Goal: Task Accomplishment & Management: Manage account settings

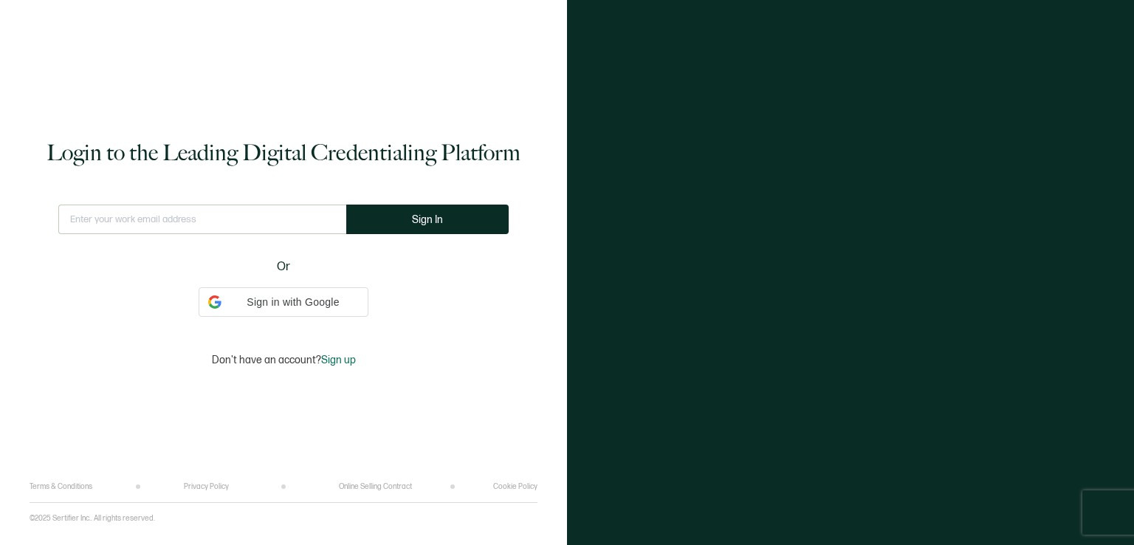
type input "[EMAIL_ADDRESS][DOMAIN_NAME]"
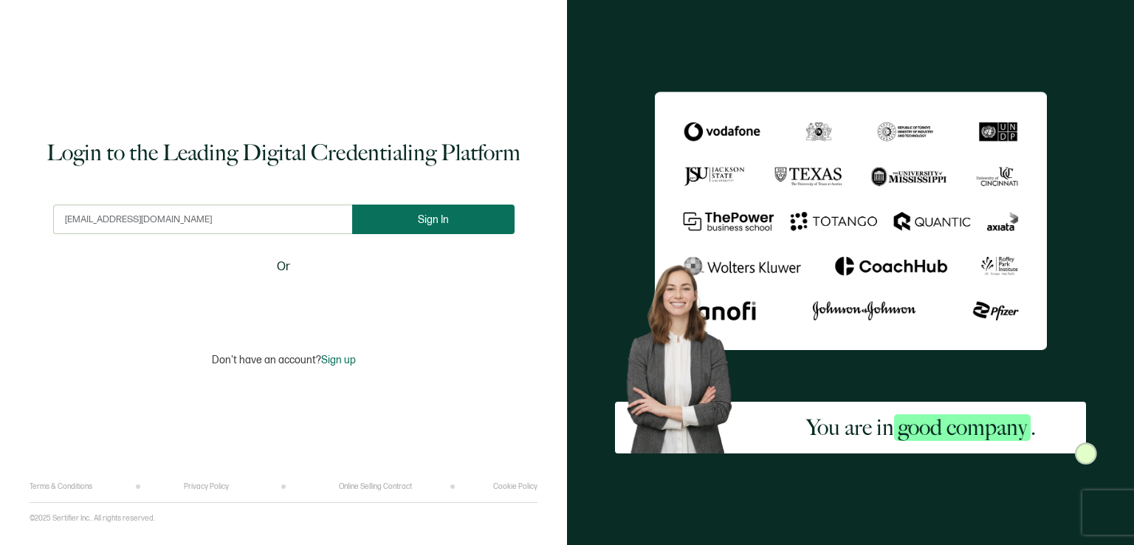
click at [422, 222] on span "Sign In" at bounding box center [433, 219] width 31 height 11
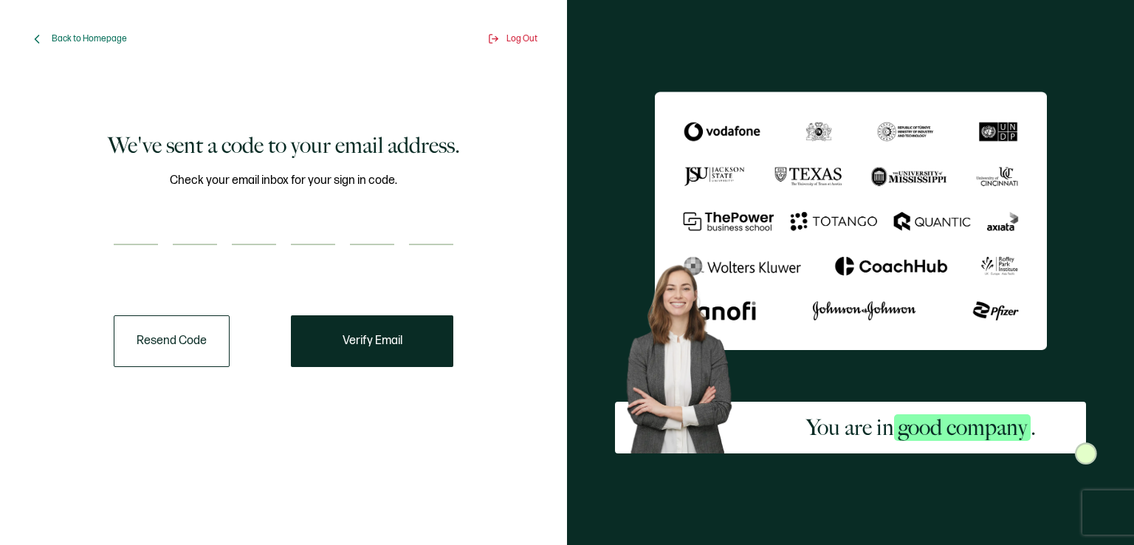
paste input "3"
type input "3"
type input "7"
type input "4"
type input "2"
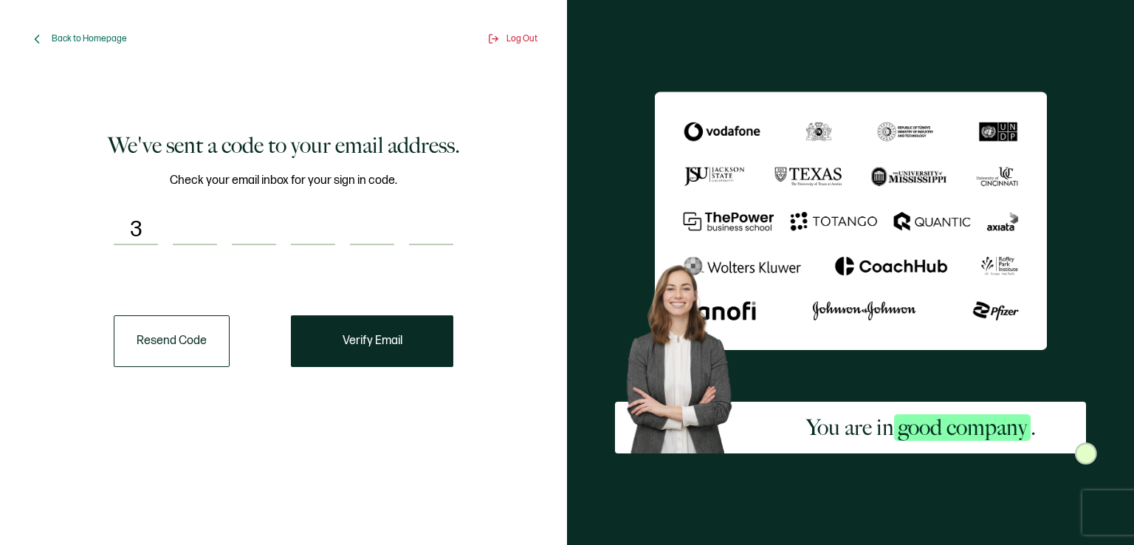
type input "4"
type input "3"
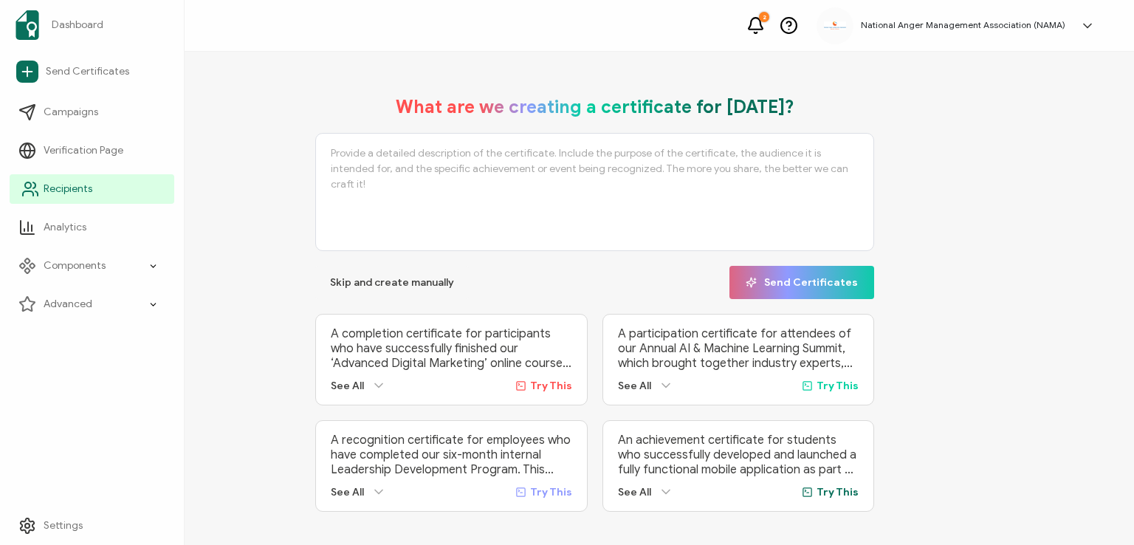
click at [50, 189] on span "Recipients" at bounding box center [68, 189] width 49 height 15
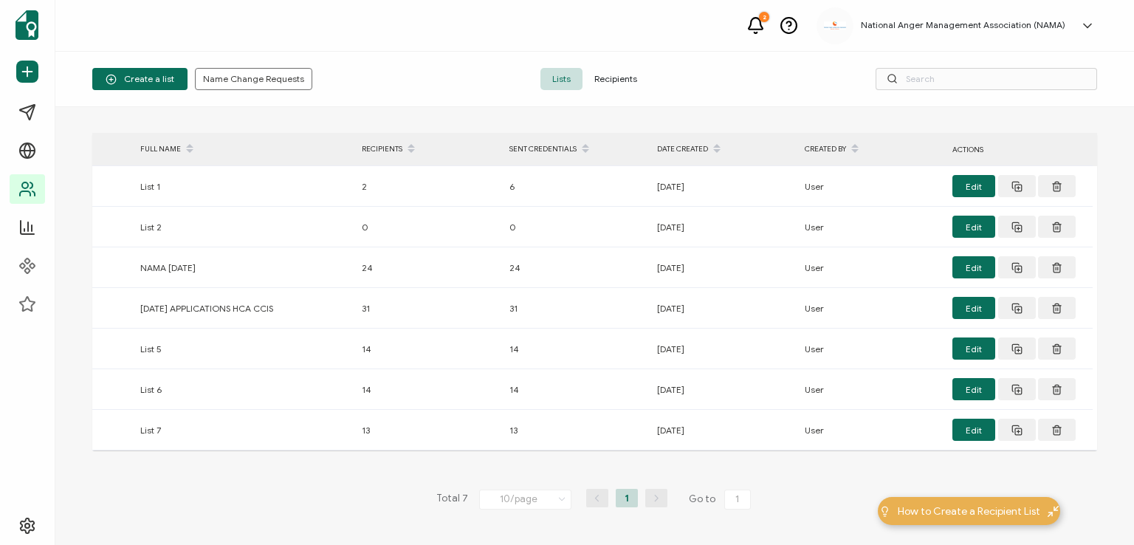
click at [611, 78] on span "Recipients" at bounding box center [616, 79] width 66 height 22
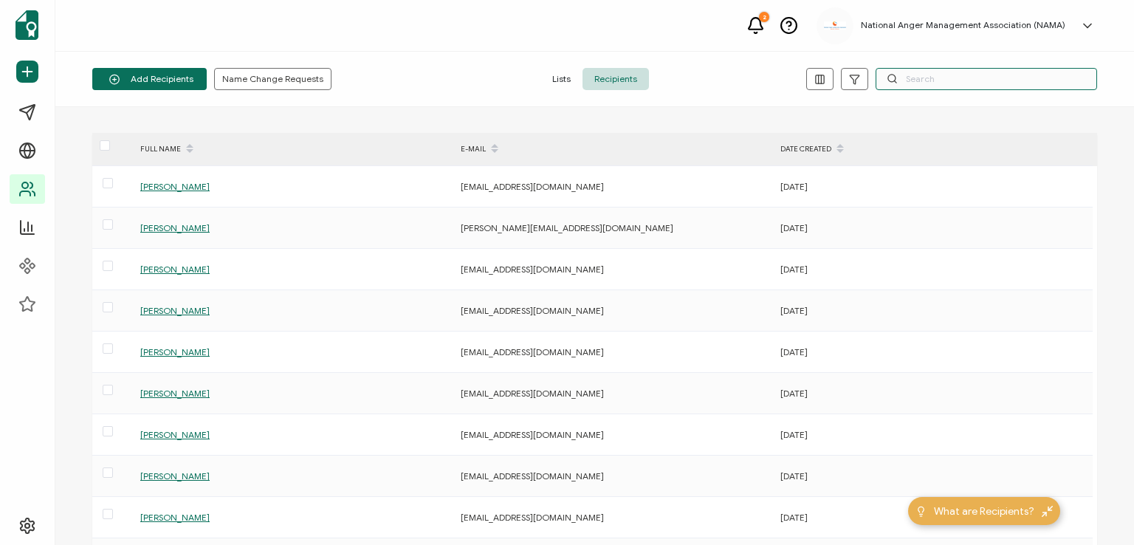
paste input "Ashley"
type input "Ashley"
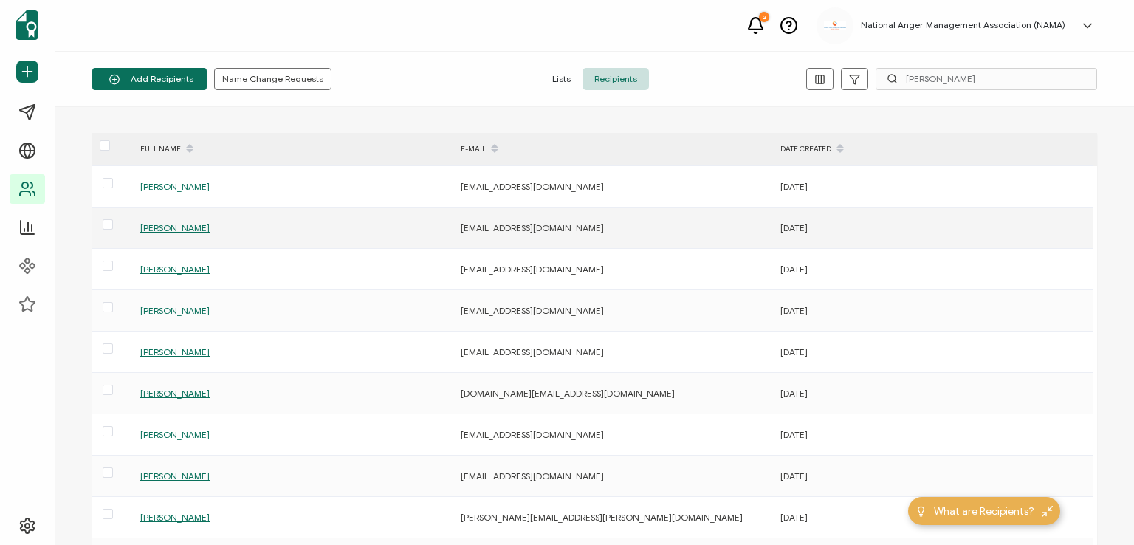
click at [169, 225] on span "G'Nell Ashley" at bounding box center [174, 227] width 69 height 11
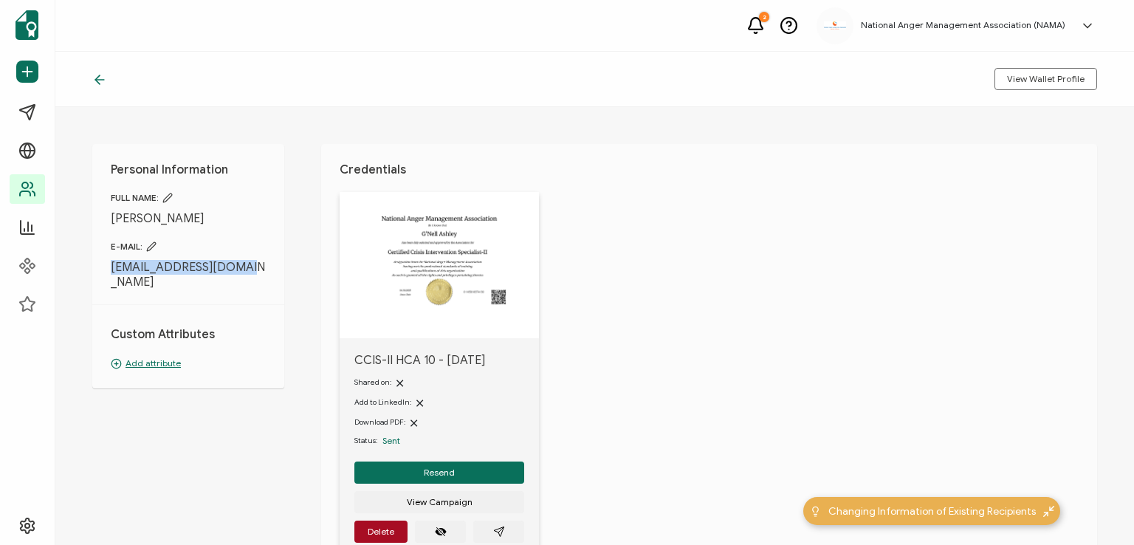
drag, startPoint x: 109, startPoint y: 272, endPoint x: 249, endPoint y: 259, distance: 140.1
click at [249, 259] on div "Personal Information FULL NAME: G'Nell Ashley E-MAIL: gnellashley@yahoo.com Cus…" at bounding box center [188, 266] width 192 height 244
copy span "[EMAIL_ADDRESS][DOMAIN_NAME]"
click at [292, 293] on div "Personal Information FULL NAME: G'Nell Ashley E-MAIL: gnellashley@yahoo.com Cus…" at bounding box center [594, 326] width 1079 height 438
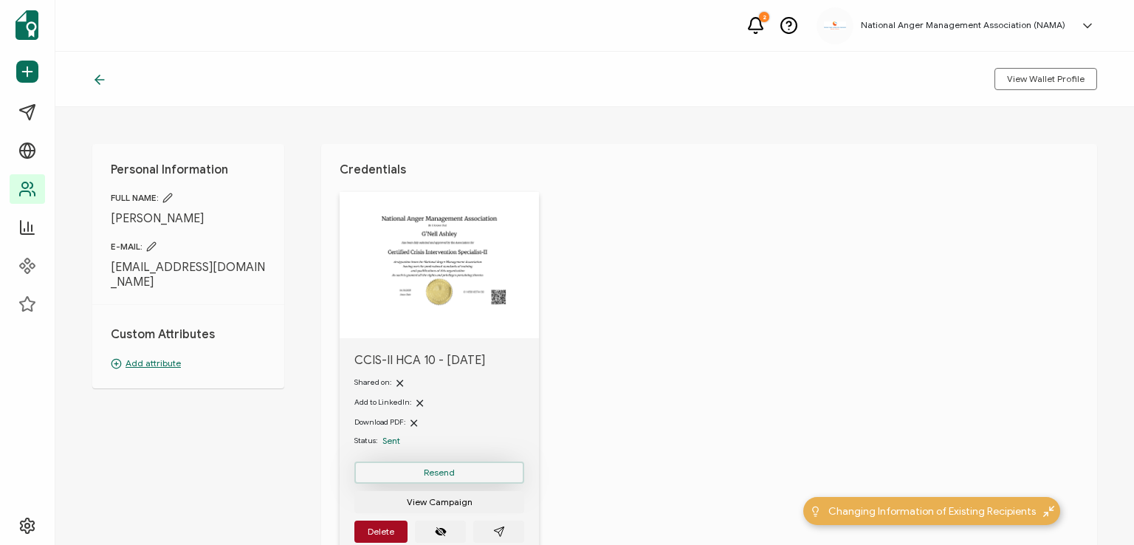
click at [434, 465] on button "Resend" at bounding box center [439, 473] width 170 height 22
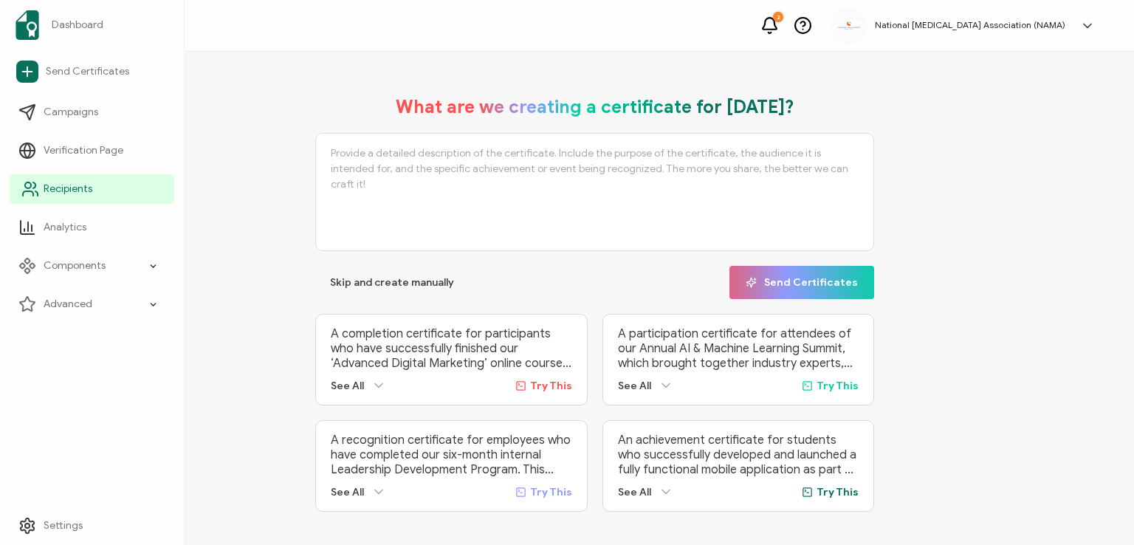
click at [41, 188] on link "Recipients" at bounding box center [92, 189] width 165 height 30
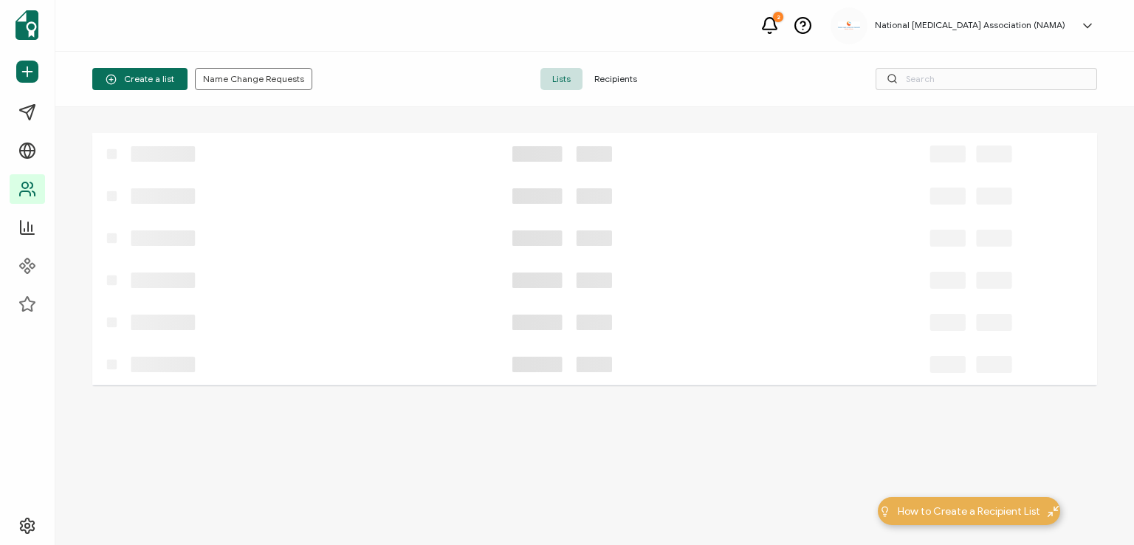
click at [603, 74] on span "Recipients" at bounding box center [616, 79] width 66 height 22
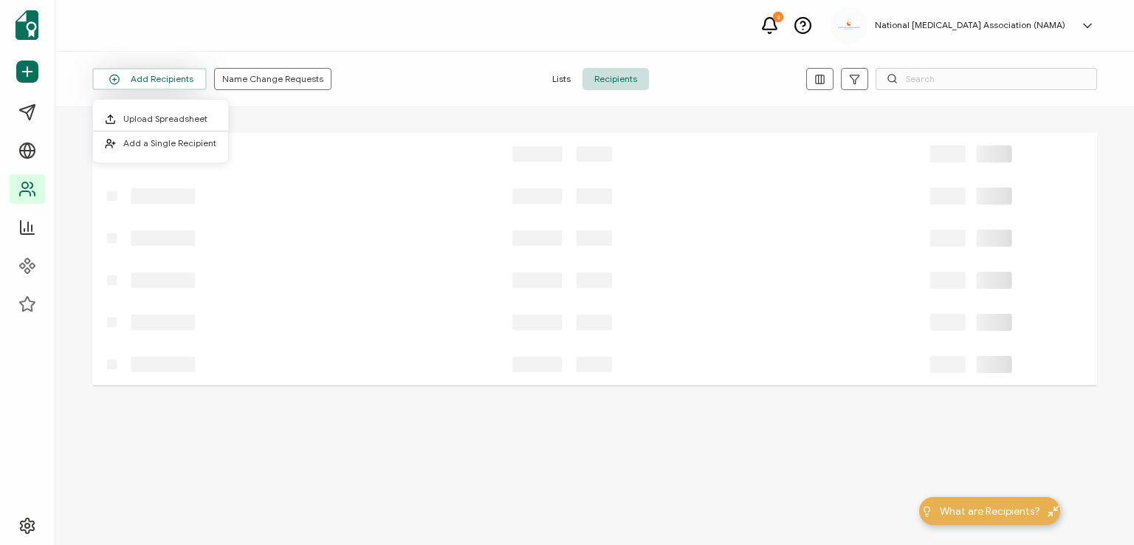
click at [168, 78] on button "Add Recipients" at bounding box center [149, 79] width 114 height 22
click at [176, 140] on span "Add a Single Recipient" at bounding box center [169, 142] width 93 height 11
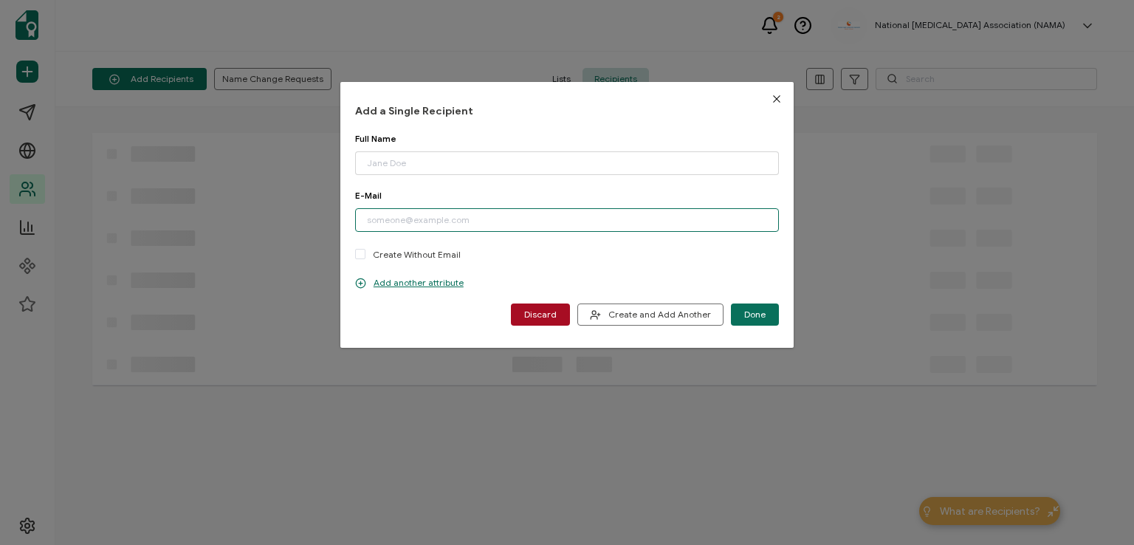
paste input "[EMAIL_ADDRESS][DOMAIN_NAME]"
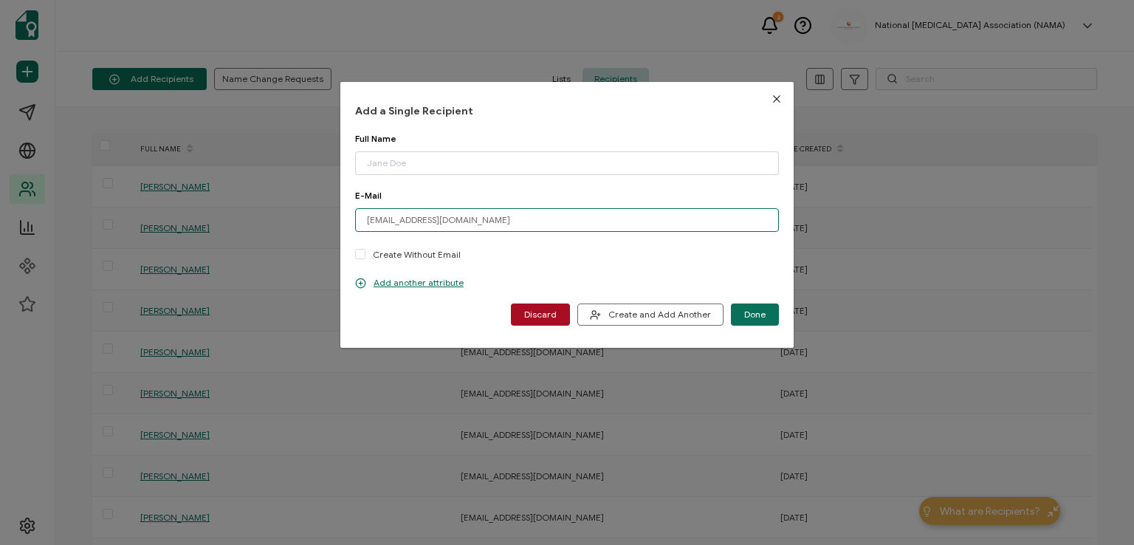
type input "[EMAIL_ADDRESS][DOMAIN_NAME]"
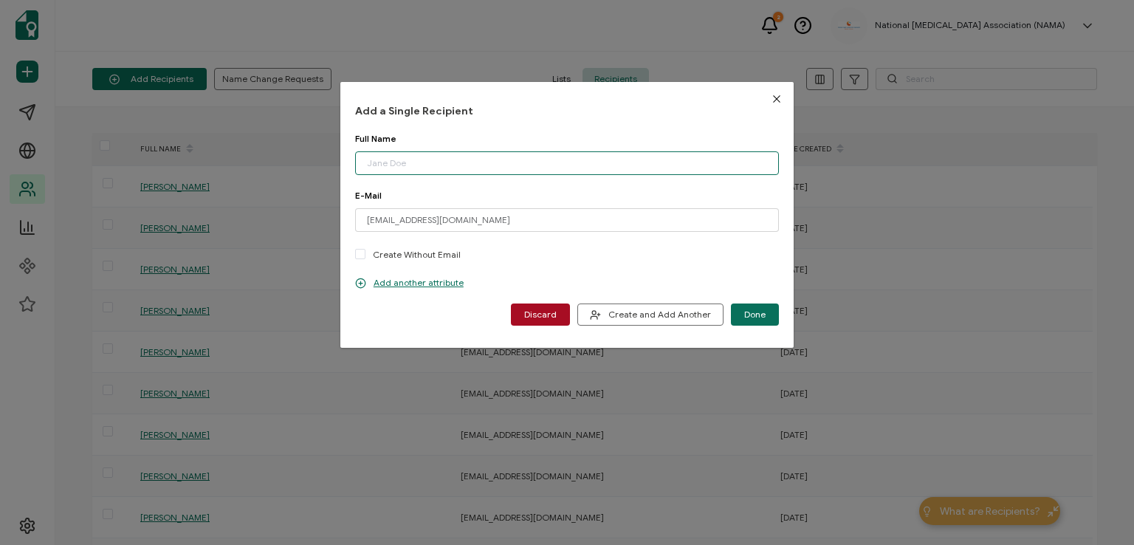
paste input "[PERSON_NAME]"
type input "[PERSON_NAME]"
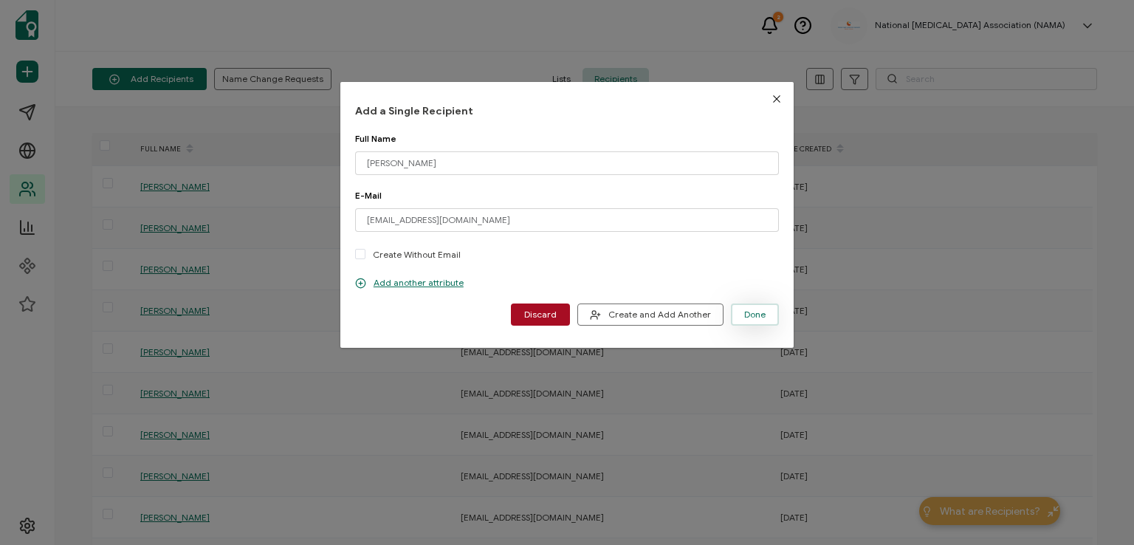
click at [744, 314] on span "Done" at bounding box center [754, 314] width 21 height 9
click at [777, 93] on icon "Close" at bounding box center [777, 99] width 12 height 12
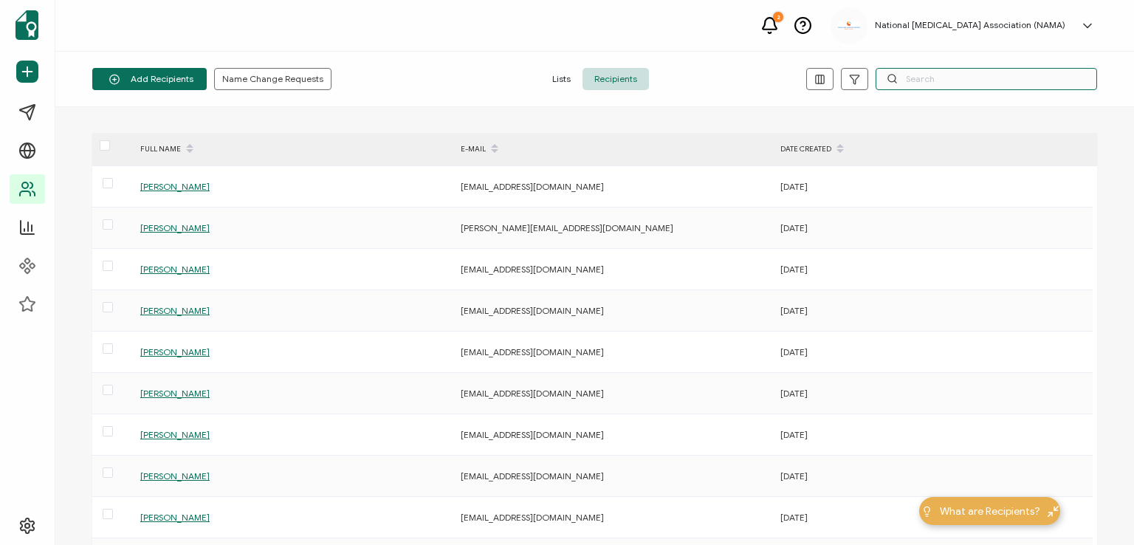
click at [912, 78] on input "text" at bounding box center [987, 79] width 222 height 22
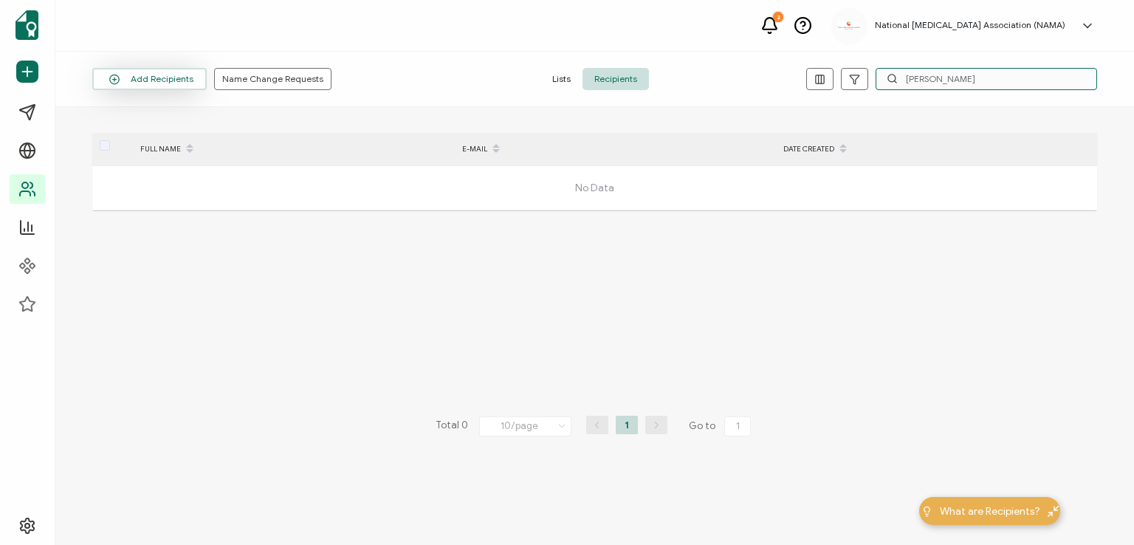
type input "[PERSON_NAME]"
click at [157, 80] on button "Add Recipients" at bounding box center [149, 79] width 114 height 22
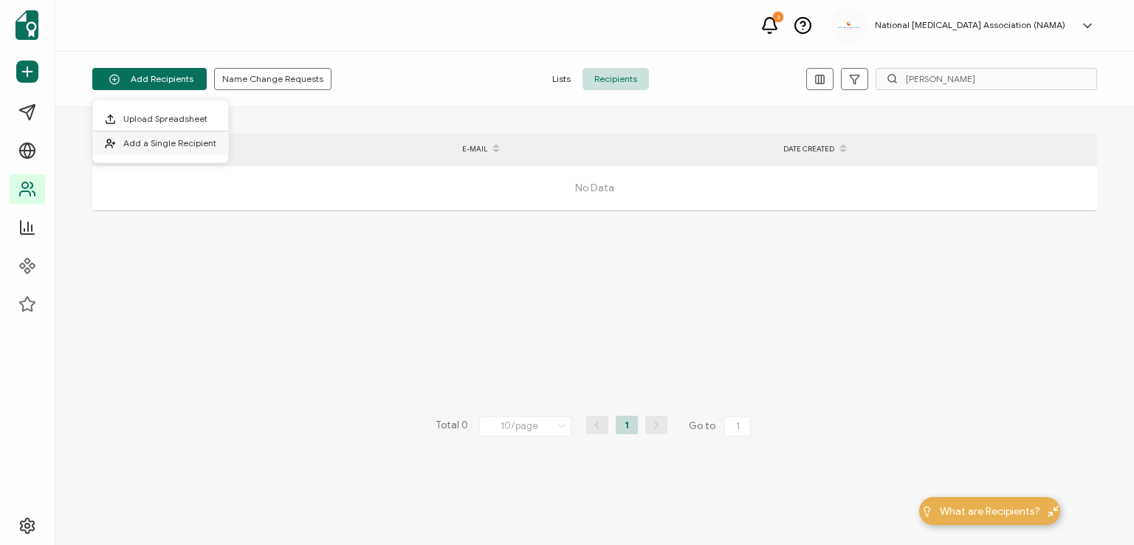
click at [160, 139] on span "Add a Single Recipient" at bounding box center [169, 142] width 93 height 11
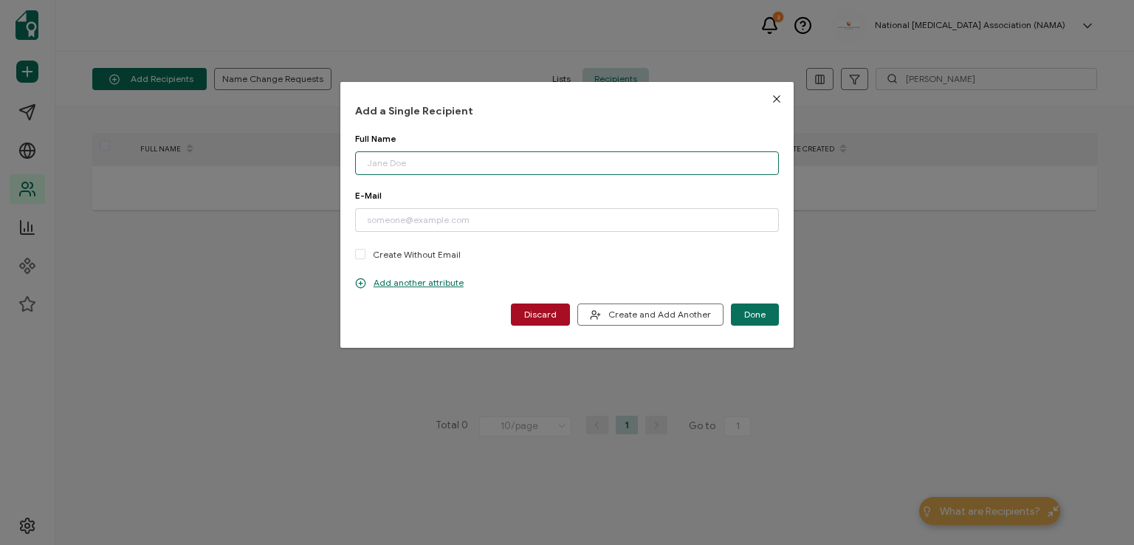
click at [383, 162] on input "dialog" at bounding box center [567, 163] width 424 height 24
type input "[PERSON_NAME]"
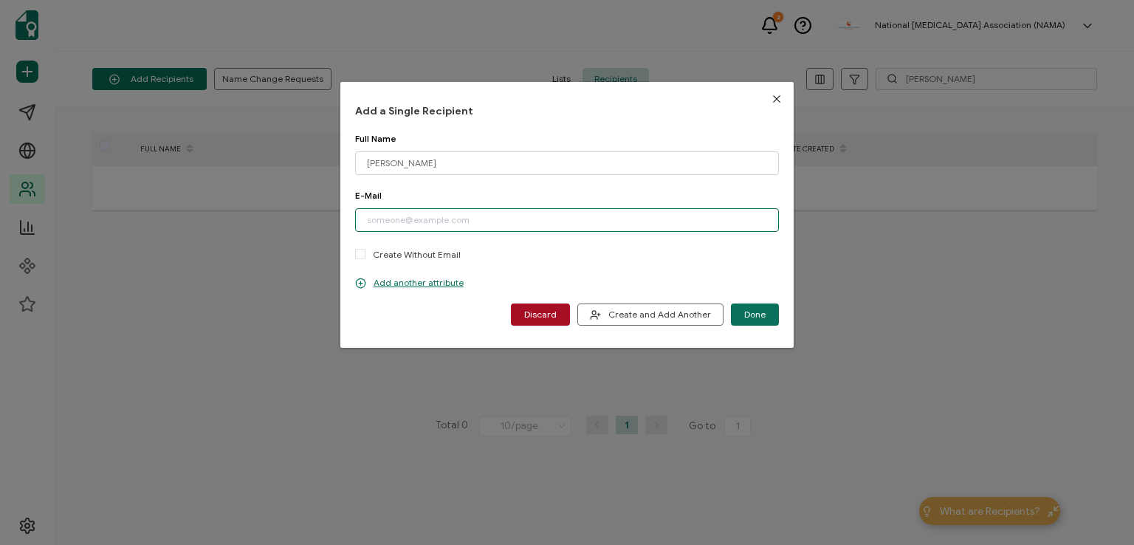
click at [375, 218] on input "dialog" at bounding box center [567, 220] width 424 height 24
click at [405, 222] on input "[EMAIL_ADDRESS][DOMAIN_NAME]" at bounding box center [567, 220] width 424 height 24
click at [407, 216] on input "[EMAIL_ADDRESS][DOMAIN_NAME]" at bounding box center [567, 220] width 424 height 24
type input "[EMAIL_ADDRESS][DOMAIN_NAME]"
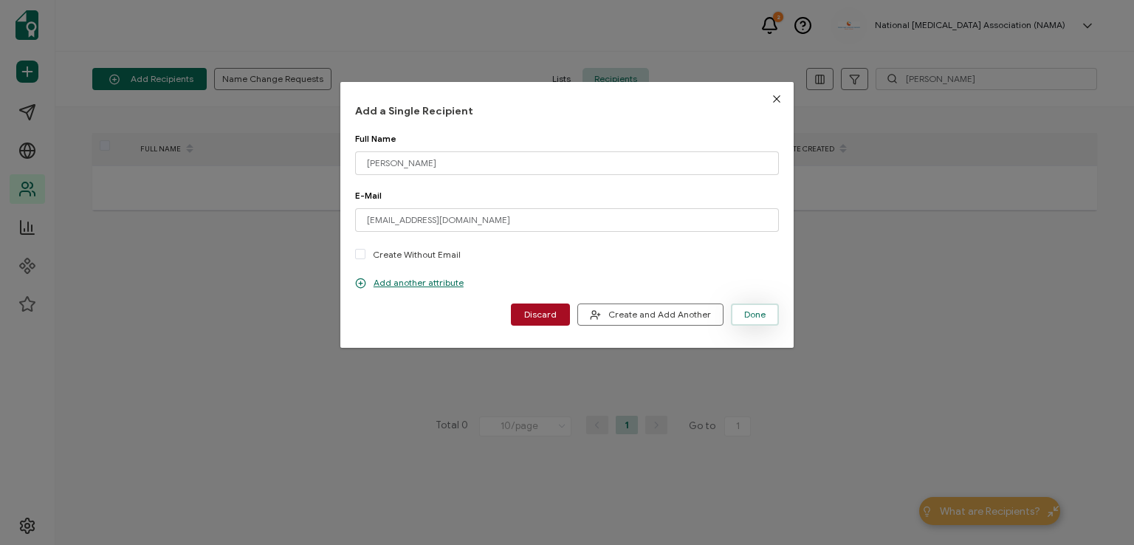
click at [740, 311] on button "Done" at bounding box center [755, 315] width 48 height 22
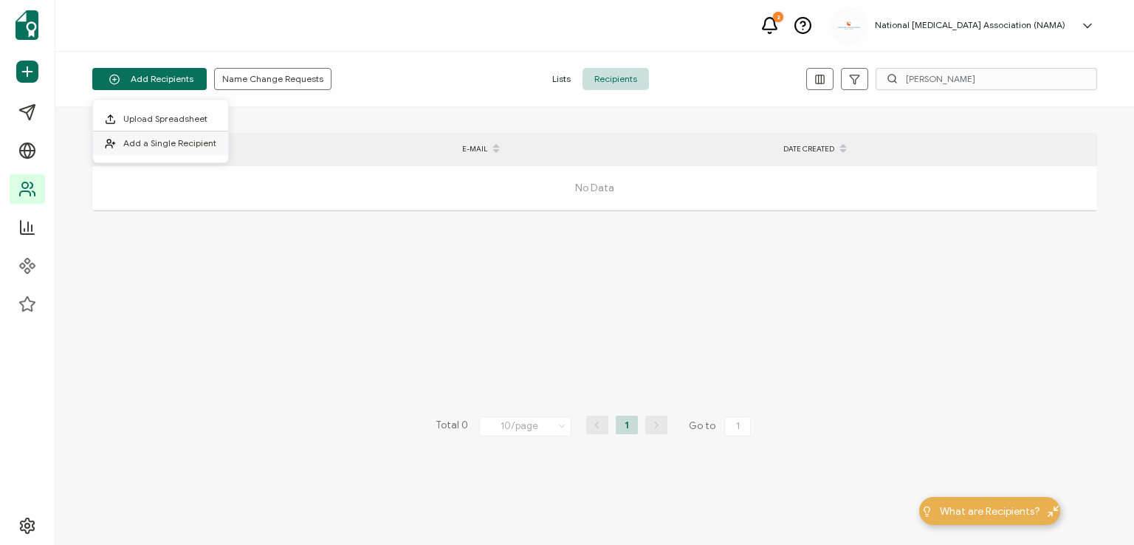
click at [149, 143] on span "Add a Single Recipient" at bounding box center [169, 142] width 93 height 11
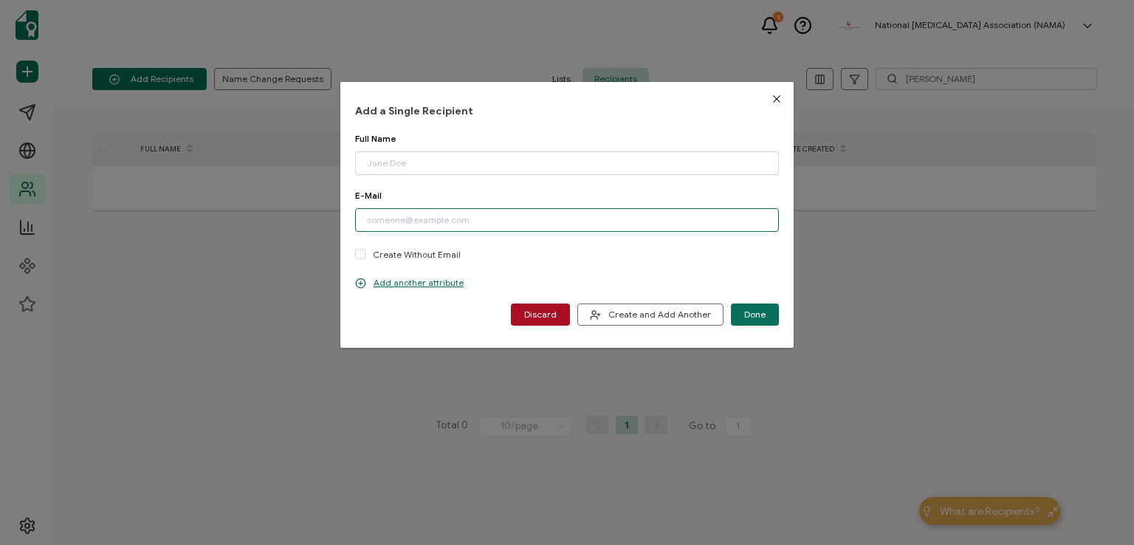
paste input "[EMAIL_ADDRESS][DOMAIN_NAME]"
type input "[EMAIL_ADDRESS][DOMAIN_NAME]"
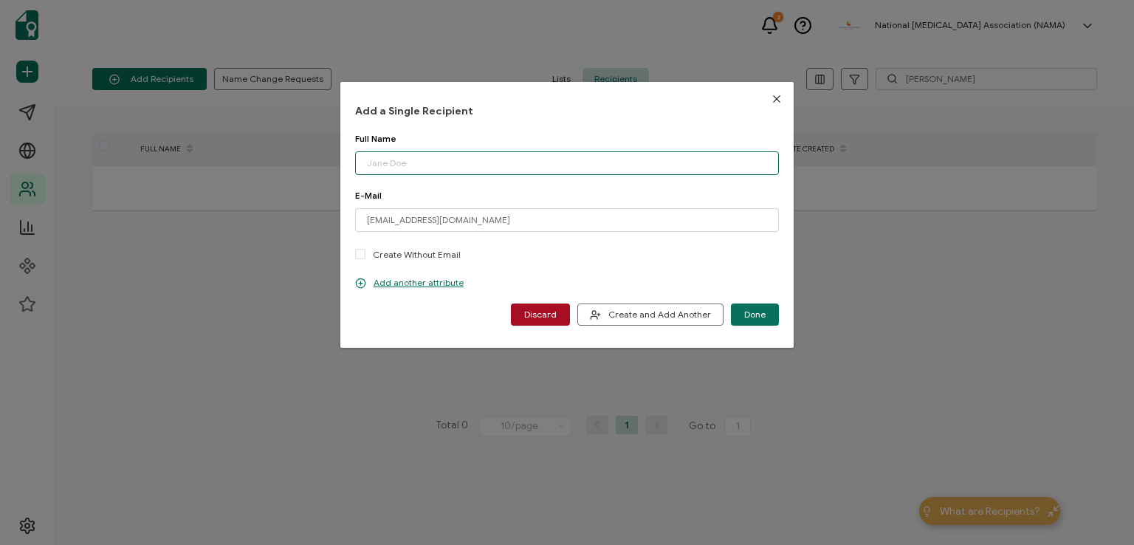
paste input "[PERSON_NAME]"
type input "[PERSON_NAME]"
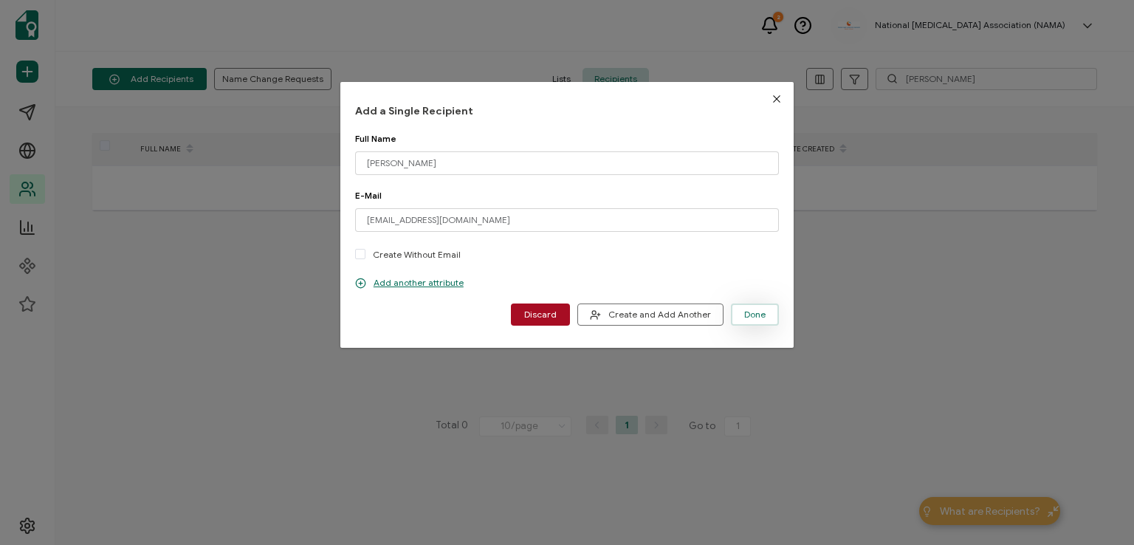
click at [754, 314] on span "Done" at bounding box center [754, 314] width 21 height 9
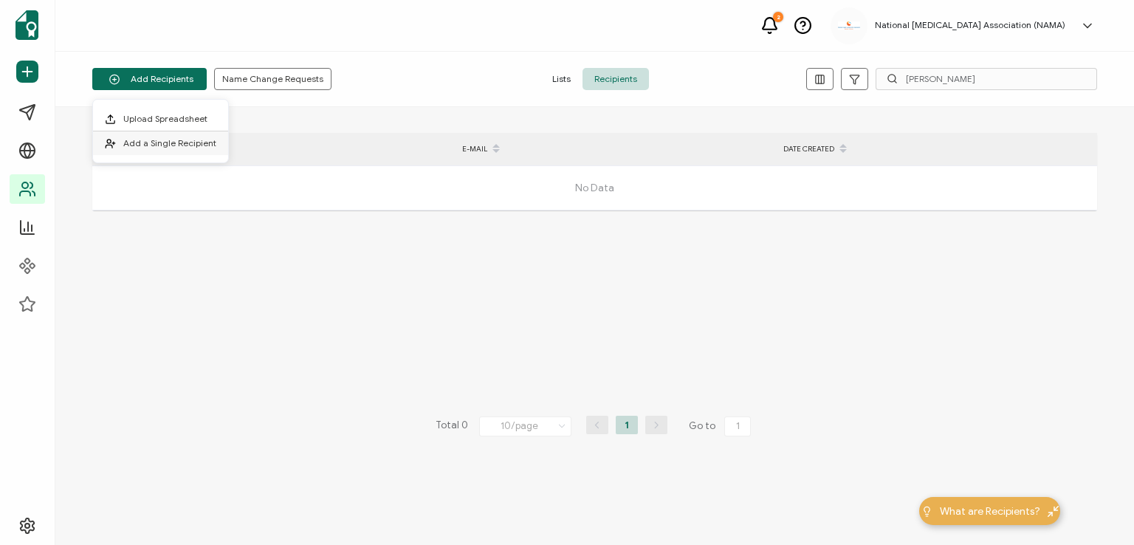
click at [165, 143] on span "Add a Single Recipient" at bounding box center [169, 142] width 93 height 11
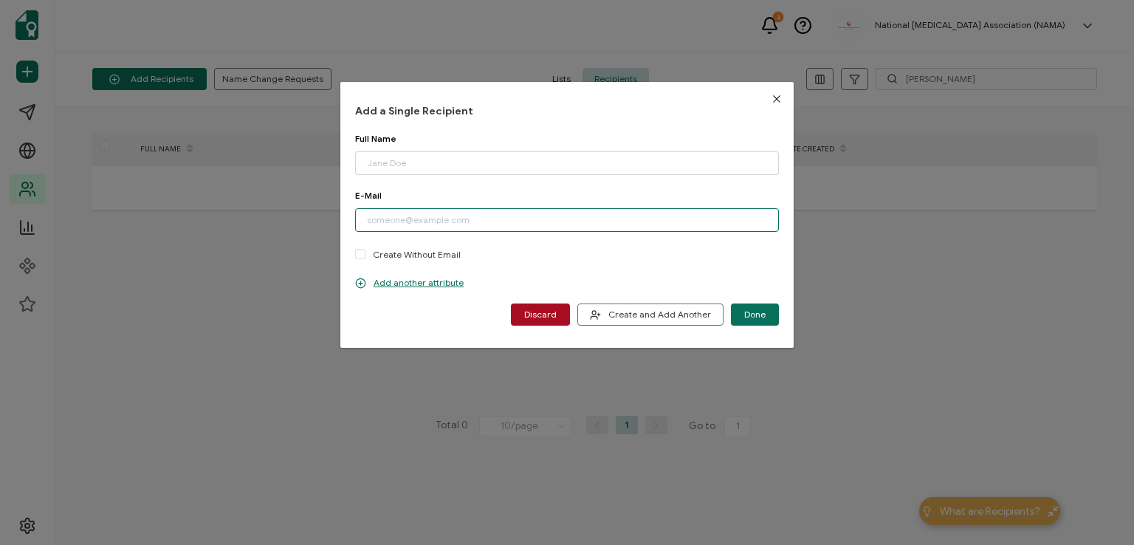
paste input "[EMAIL_ADDRESS][DOMAIN_NAME]"
type input "[EMAIL_ADDRESS][DOMAIN_NAME]"
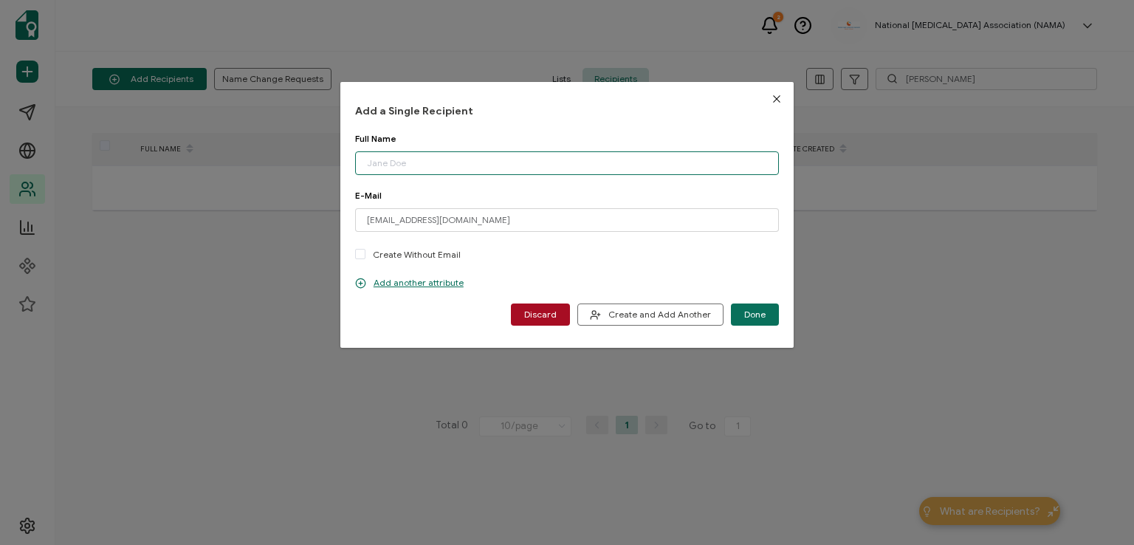
paste input "De'[PERSON_NAME]"
type input "De'[PERSON_NAME]"
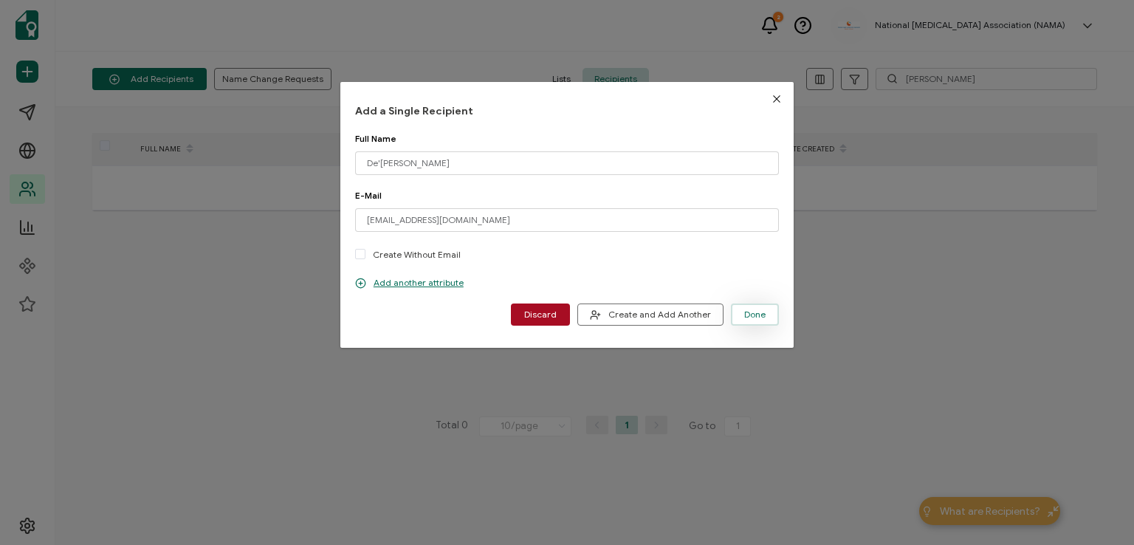
click at [756, 313] on span "Done" at bounding box center [754, 314] width 21 height 9
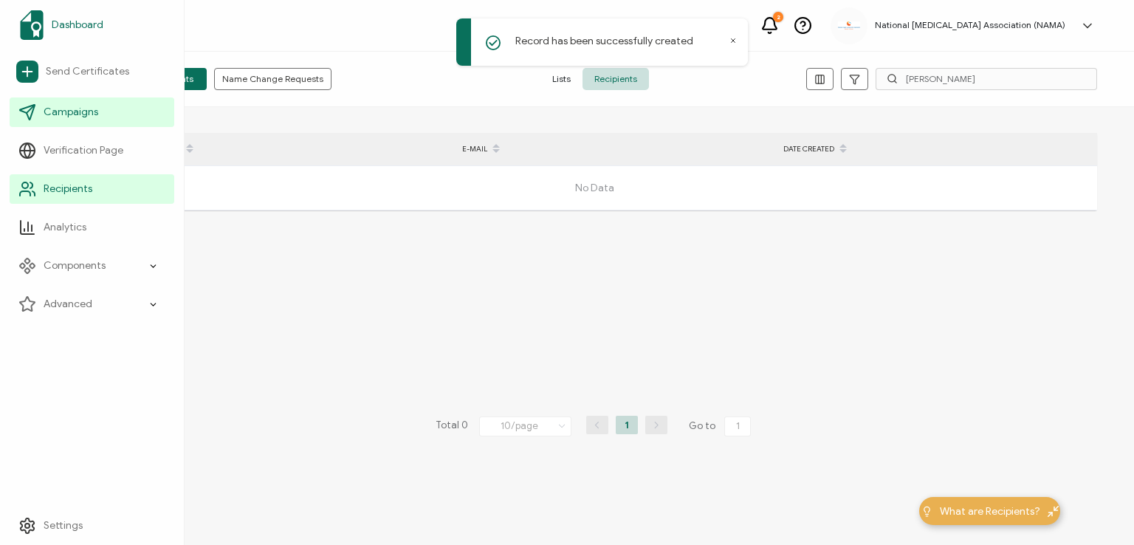
click at [60, 24] on span "Dashboard" at bounding box center [78, 25] width 52 height 15
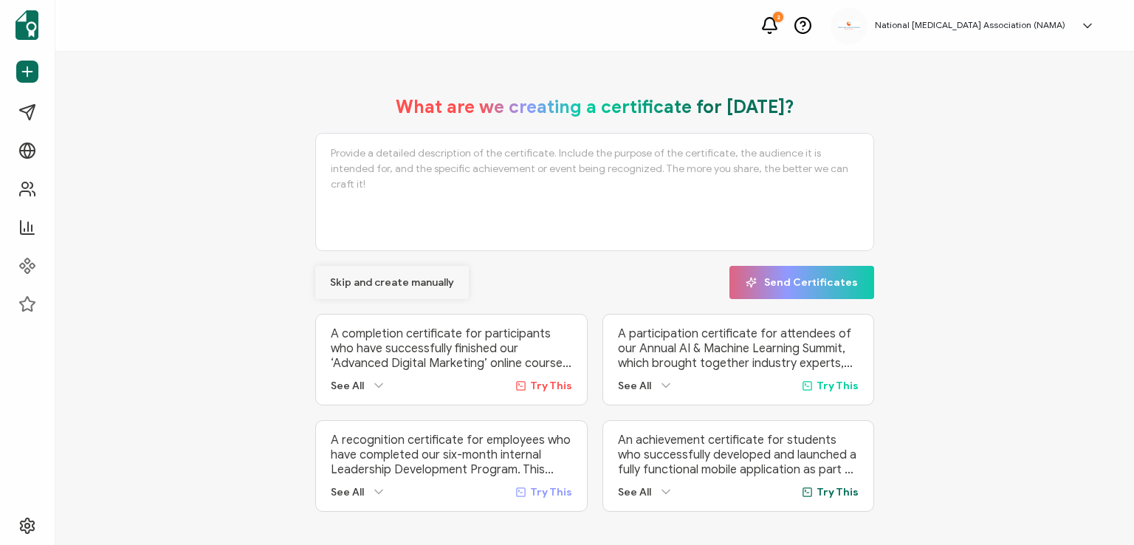
click at [380, 278] on span "Skip and create manually" at bounding box center [392, 283] width 124 height 10
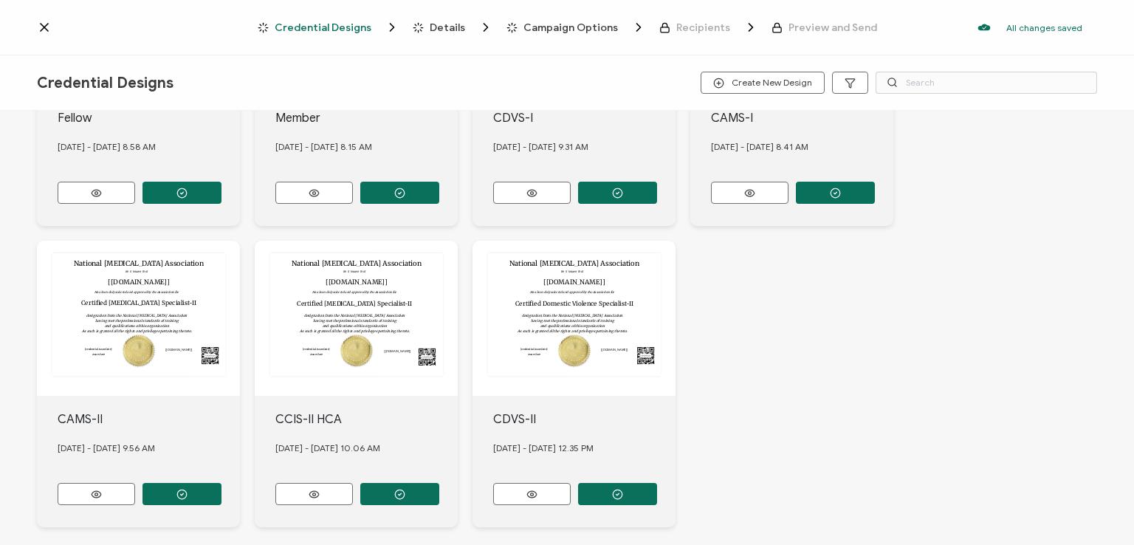
scroll to position [517, 0]
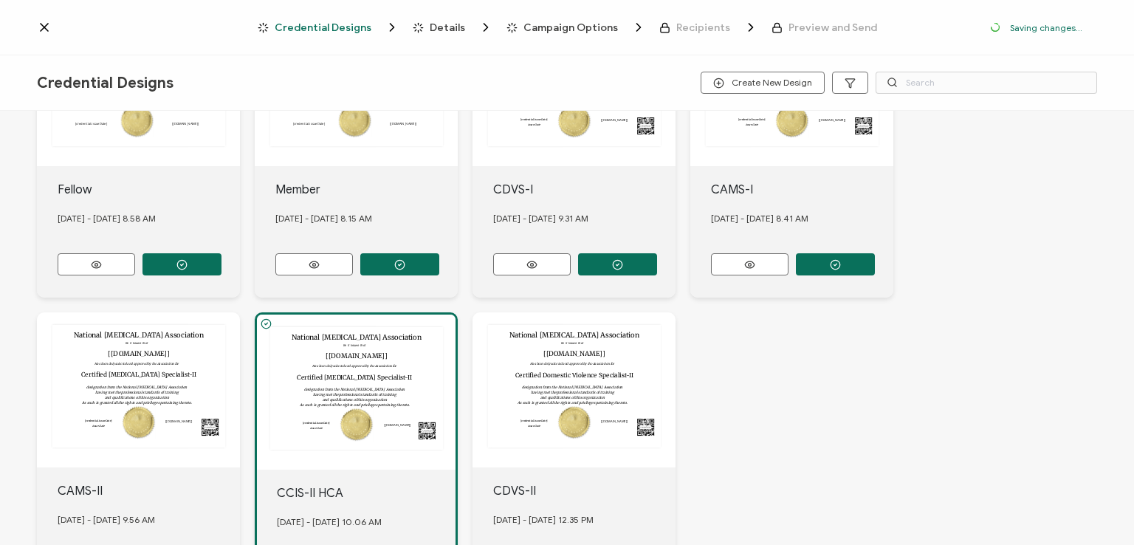
scroll to position [603, 0]
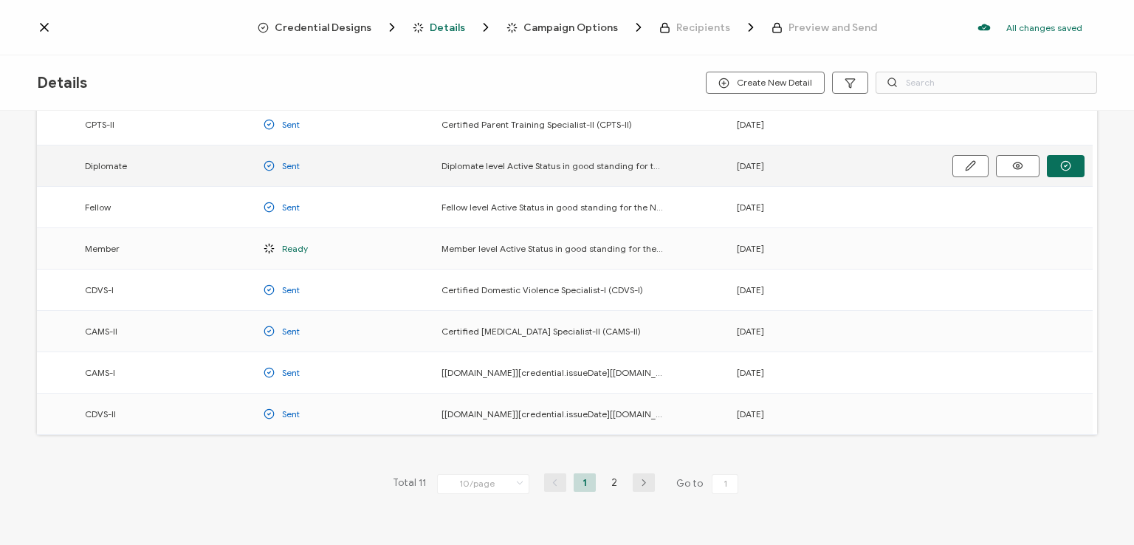
scroll to position [194, 0]
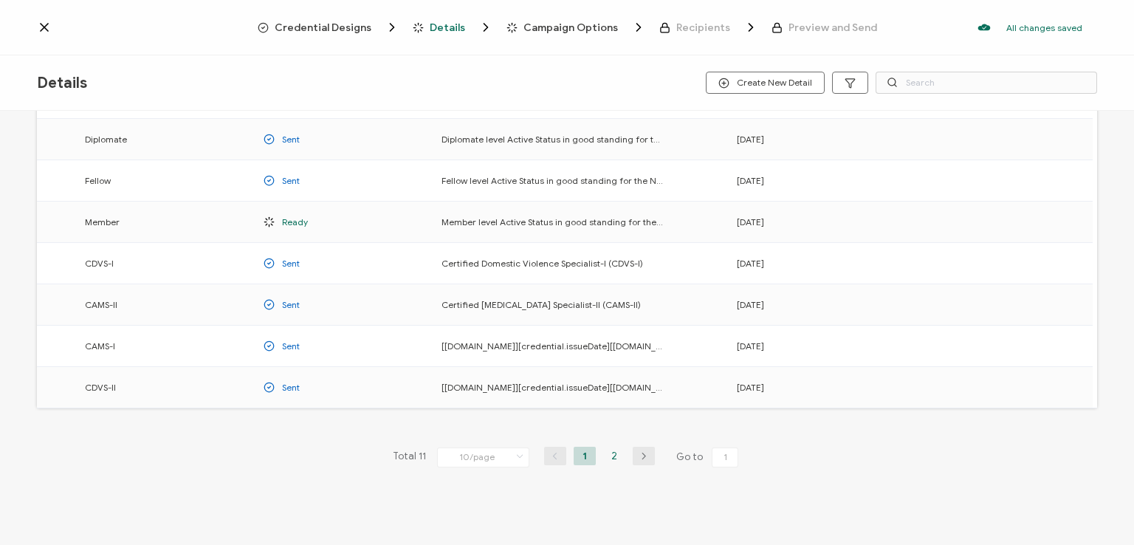
click at [611, 457] on li "2" at bounding box center [614, 456] width 22 height 18
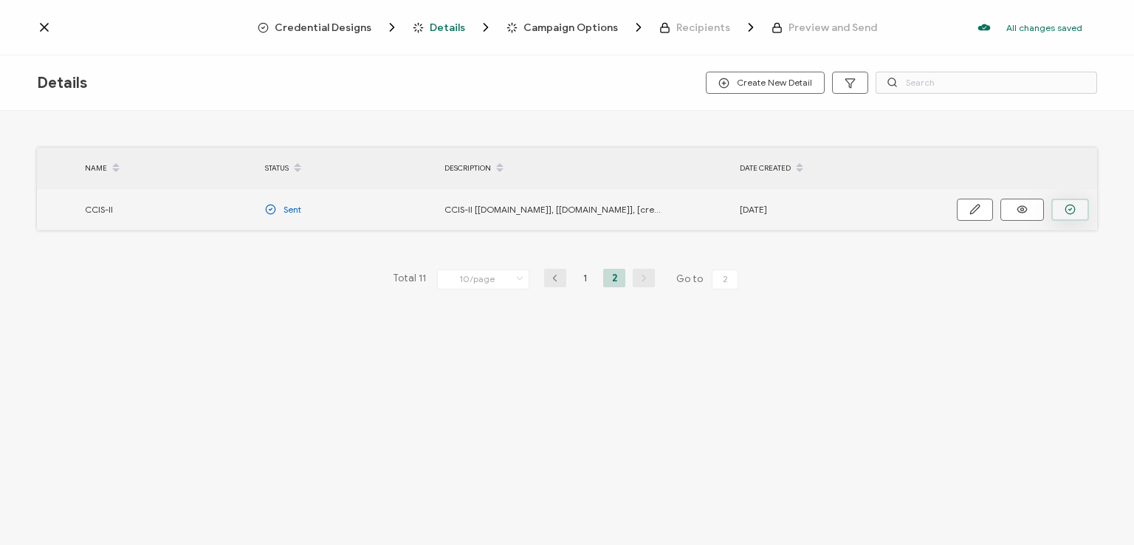
click at [1063, 202] on button "button" at bounding box center [1071, 210] width 38 height 22
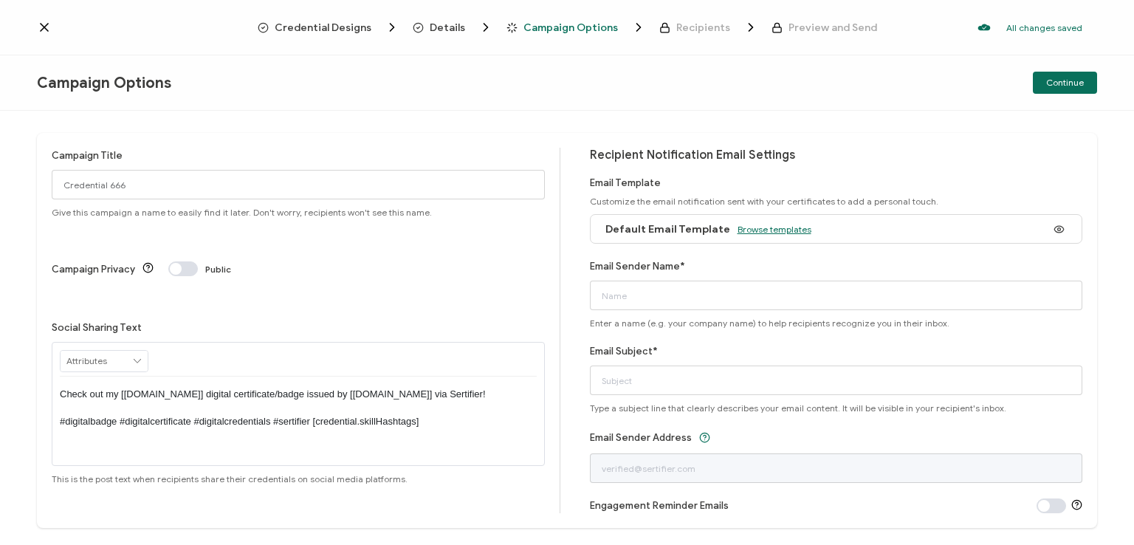
click at [753, 228] on span "Browse templates" at bounding box center [775, 229] width 74 height 11
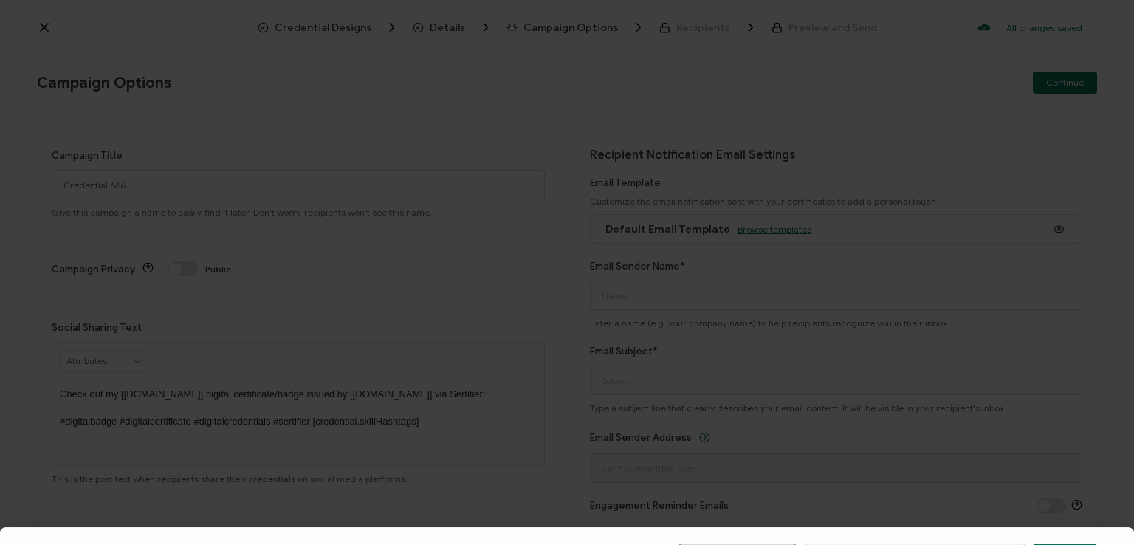
scroll to position [222, 0]
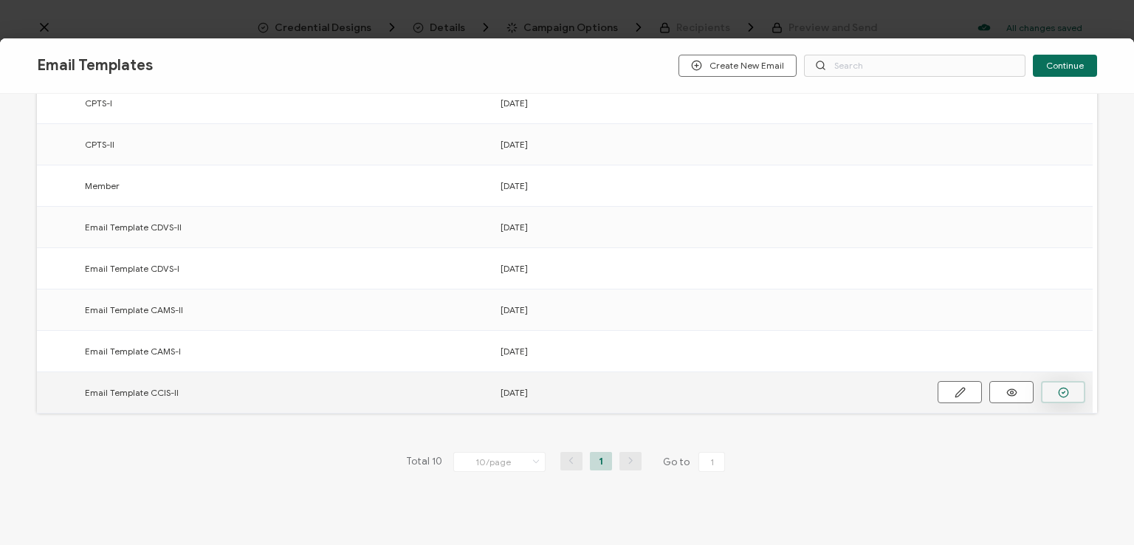
click at [0, 0] on button "button" at bounding box center [0, 0] width 0 height 0
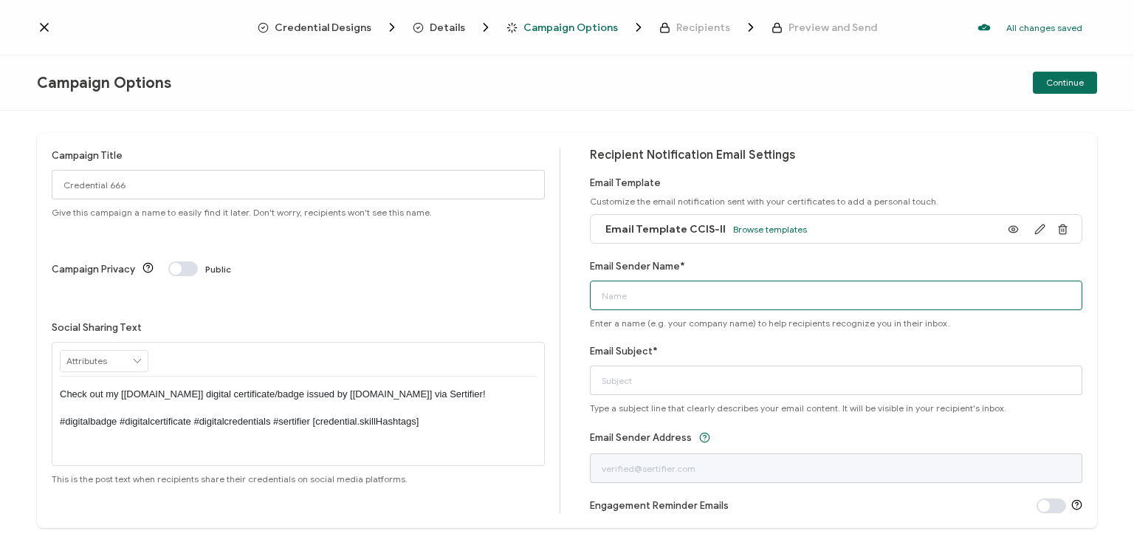
click at [795, 301] on input "Email Sender Name*" at bounding box center [836, 296] width 493 height 30
type input "National [MEDICAL_DATA] Association"
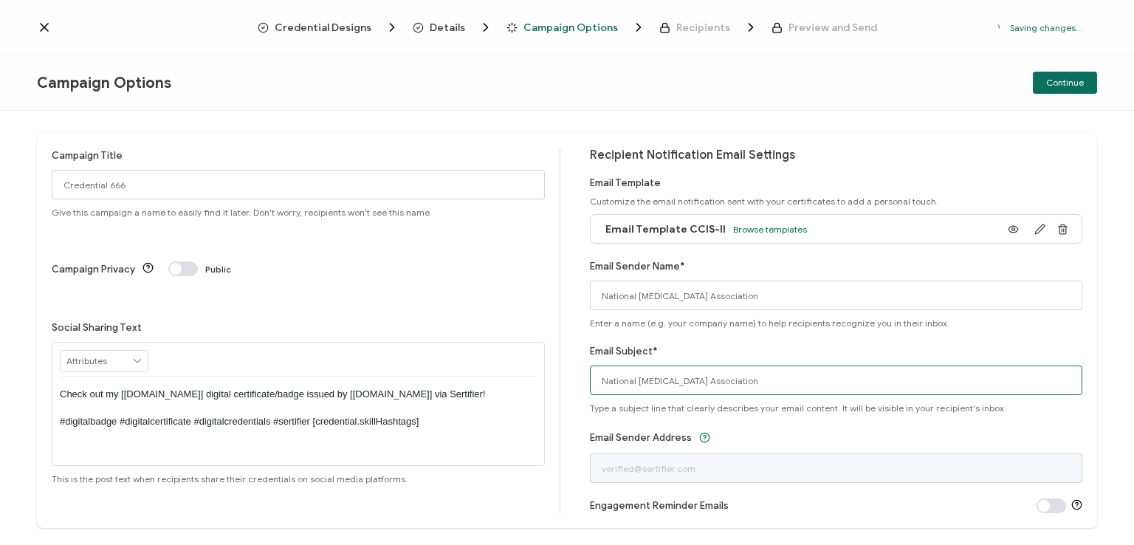
drag, startPoint x: 771, startPoint y: 381, endPoint x: 568, endPoint y: 393, distance: 203.4
click at [568, 393] on div "Campaign Title Credential 666 Give this campaign a name to easily find it later…" at bounding box center [567, 330] width 1060 height 395
type input "CCIS-II digital certificate"
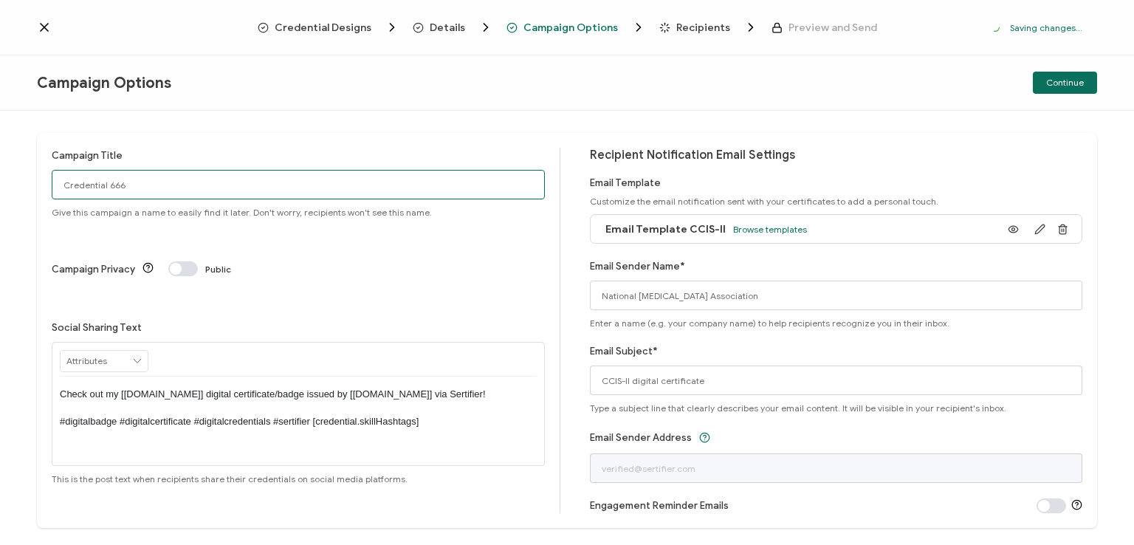
drag, startPoint x: 160, startPoint y: 195, endPoint x: 38, endPoint y: 192, distance: 121.9
click at [38, 192] on div "Campaign Title Credential 666 Give this campaign a name to easily find it later…" at bounding box center [567, 330] width 1060 height 395
type input "CCIS-II 3 - [DATE]"
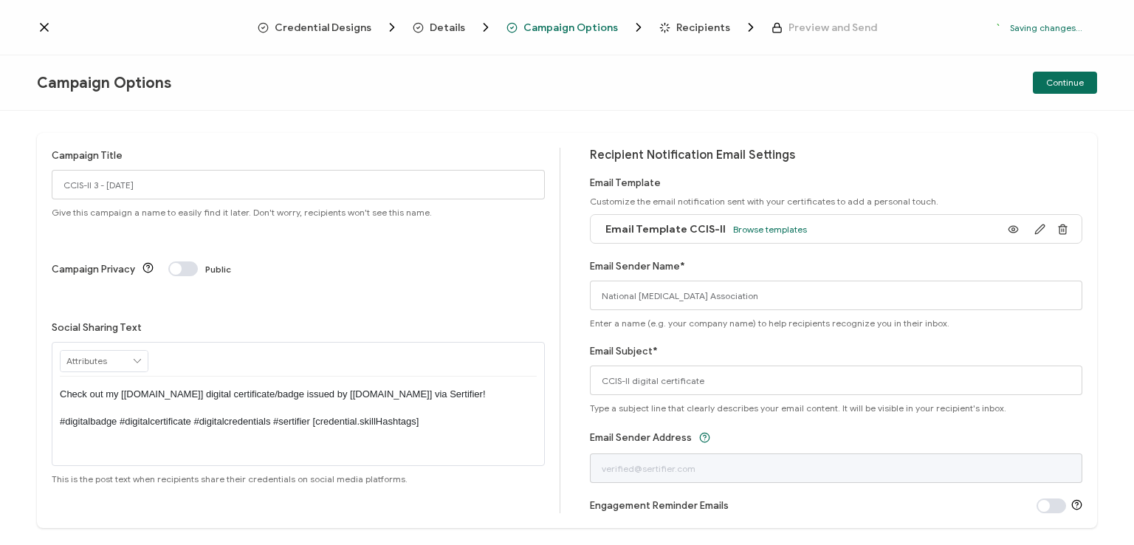
click at [293, 388] on p "Check out my [[DOMAIN_NAME]] digital certificate/badge issued by [[DOMAIN_NAME]…" at bounding box center [298, 408] width 477 height 41
click at [629, 89] on div "Campaign Options Continue" at bounding box center [567, 82] width 1134 height 55
click at [773, 66] on div "Campaign Options Continue" at bounding box center [567, 82] width 1134 height 55
click at [1069, 78] on span "Continue" at bounding box center [1065, 82] width 38 height 9
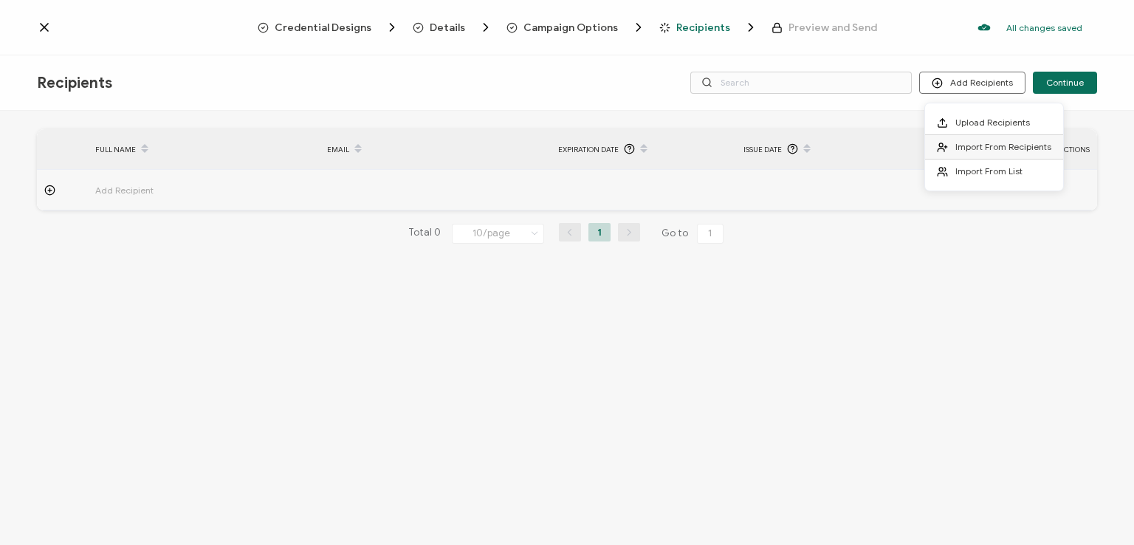
click at [979, 143] on span "Import From Recipients" at bounding box center [1004, 146] width 96 height 11
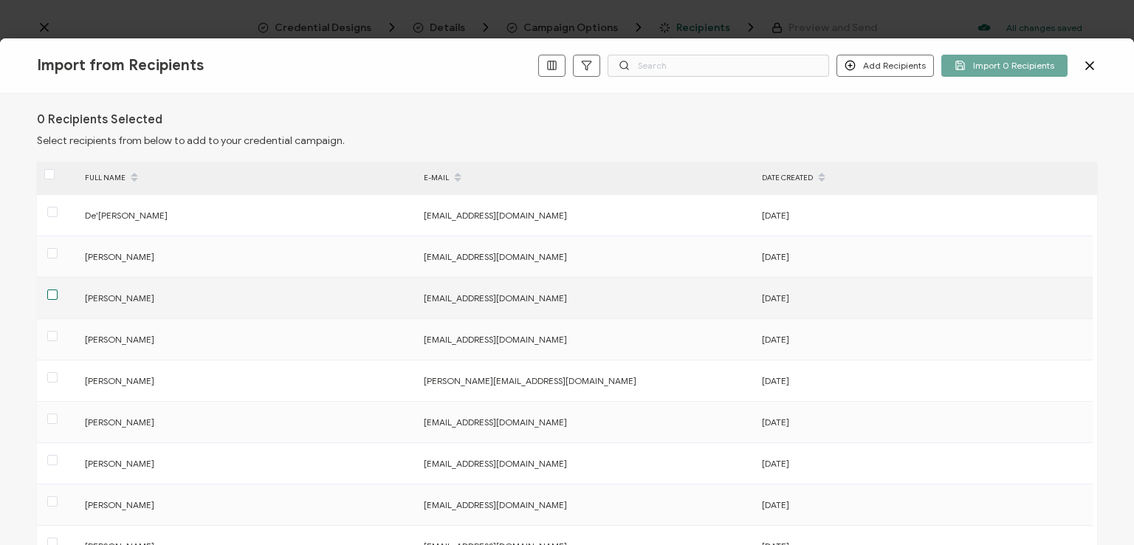
click at [55, 293] on span at bounding box center [52, 294] width 10 height 10
click at [58, 289] on input "checkbox" at bounding box center [58, 289] width 0 height 0
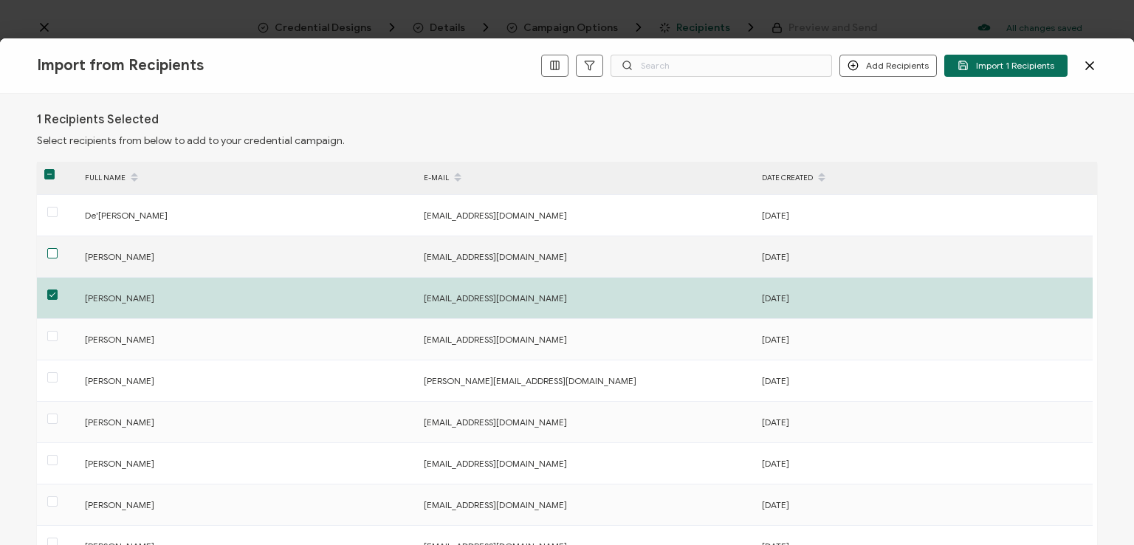
click at [56, 253] on span at bounding box center [52, 253] width 10 height 10
click at [58, 248] on input "checkbox" at bounding box center [58, 248] width 0 height 0
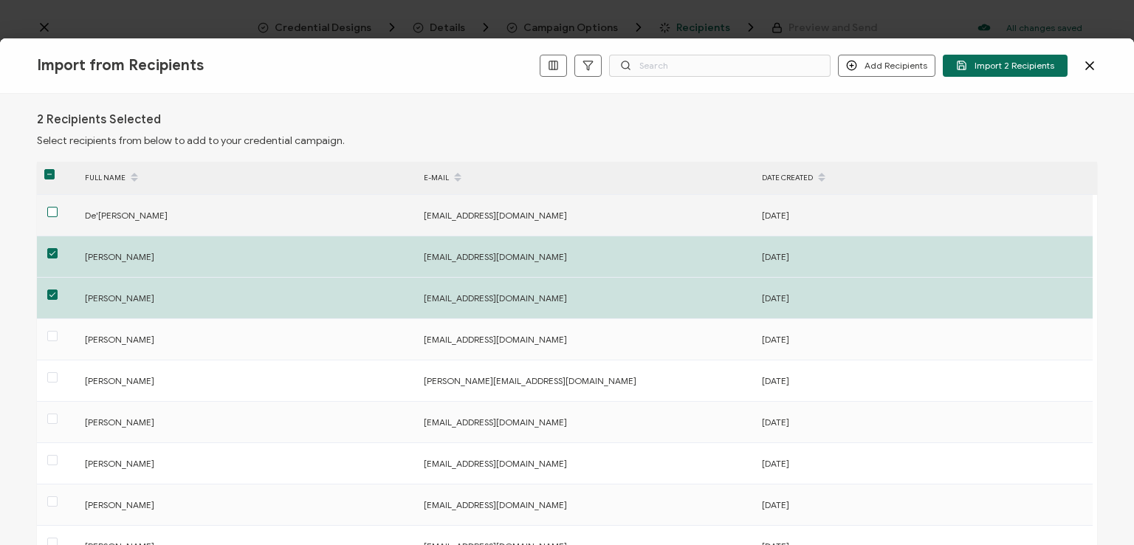
click at [55, 211] on span at bounding box center [52, 212] width 10 height 10
click at [58, 207] on input "checkbox" at bounding box center [58, 207] width 0 height 0
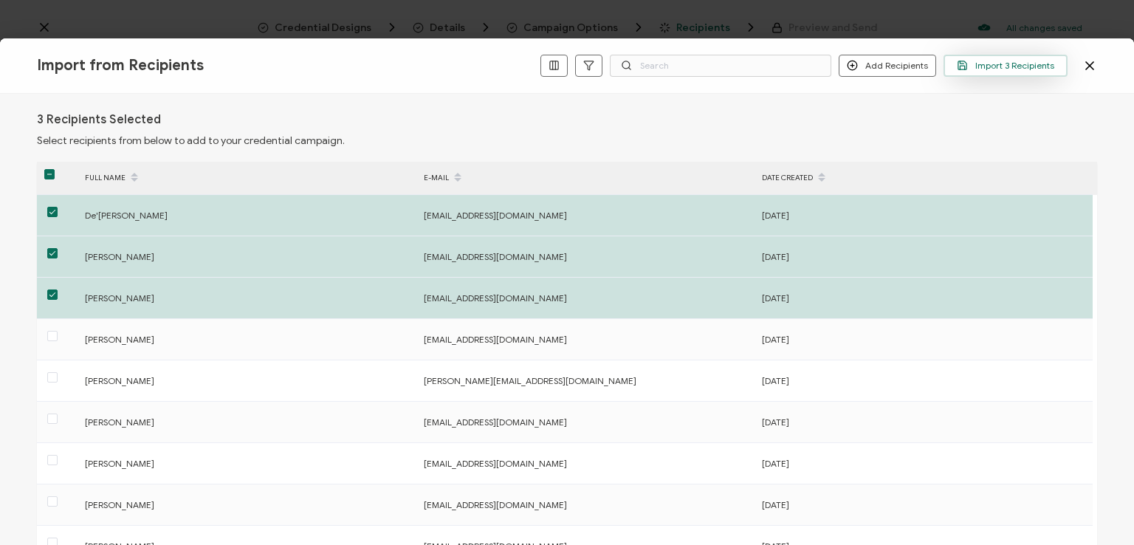
click at [1004, 64] on span "Import 3 Recipients" at bounding box center [1005, 65] width 97 height 11
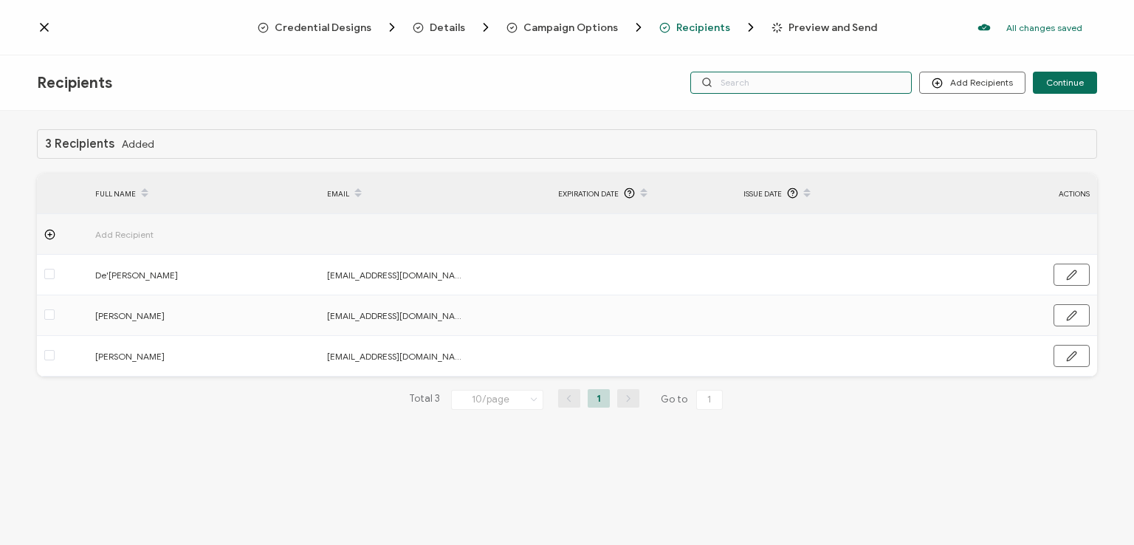
click at [789, 80] on input "text" at bounding box center [801, 83] width 222 height 22
click at [781, 48] on div "Credential Designs Details Campaign Options Recipients Preview and Send All cha…" at bounding box center [567, 27] width 1134 height 55
click at [774, 83] on input "text" at bounding box center [801, 83] width 222 height 22
click at [774, 106] on div "Recipients Add Recipients Upload Recipients Import From Recipients Import From …" at bounding box center [567, 82] width 1134 height 55
click at [942, 54] on div "Credential Designs Details Campaign Options Recipients Preview and Send All cha…" at bounding box center [567, 27] width 1134 height 55
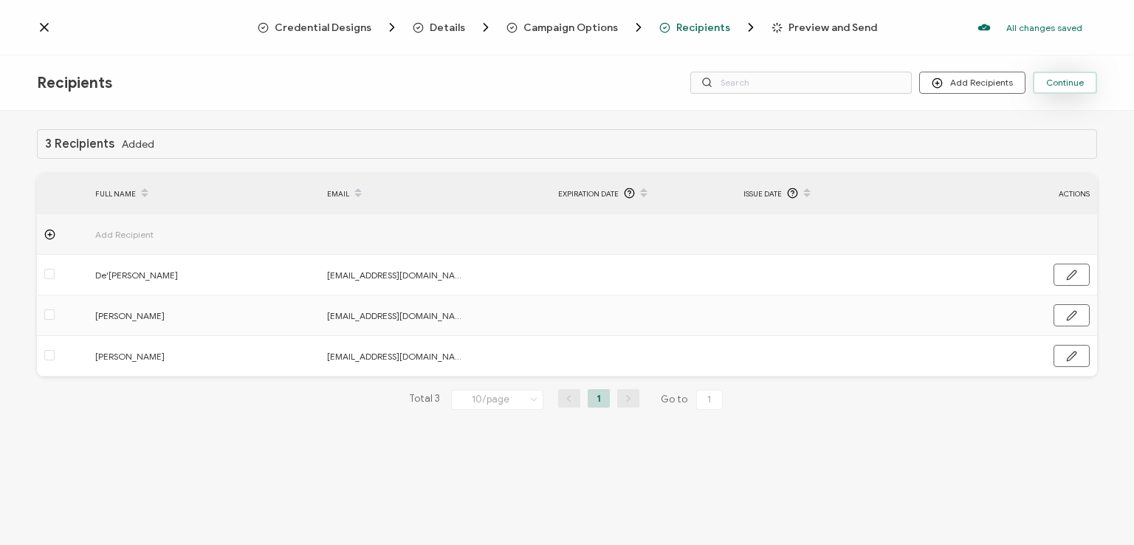
click at [1060, 80] on span "Continue" at bounding box center [1065, 82] width 38 height 9
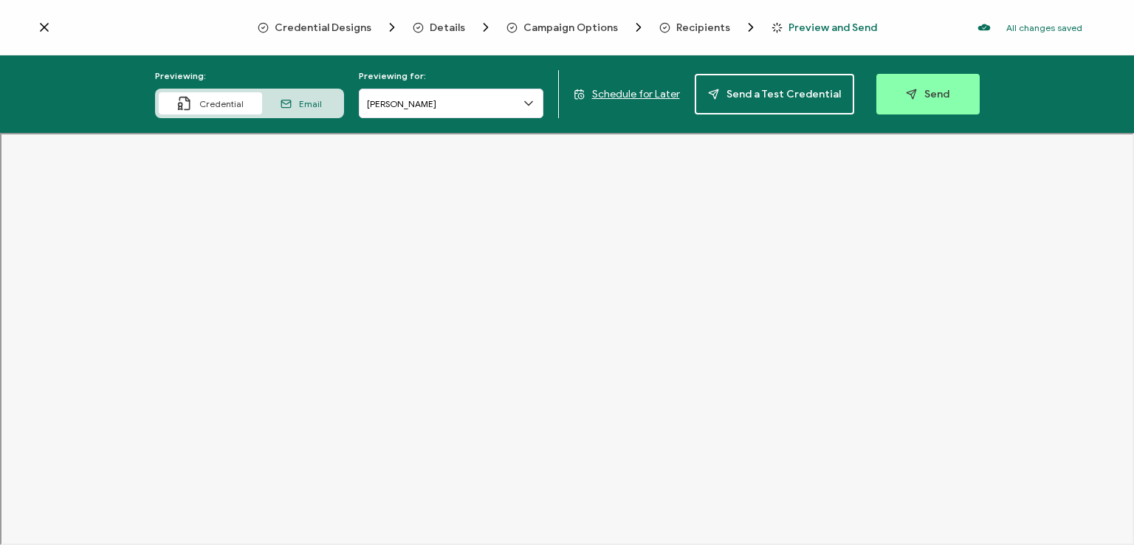
click at [705, 25] on span "Recipients" at bounding box center [703, 27] width 54 height 11
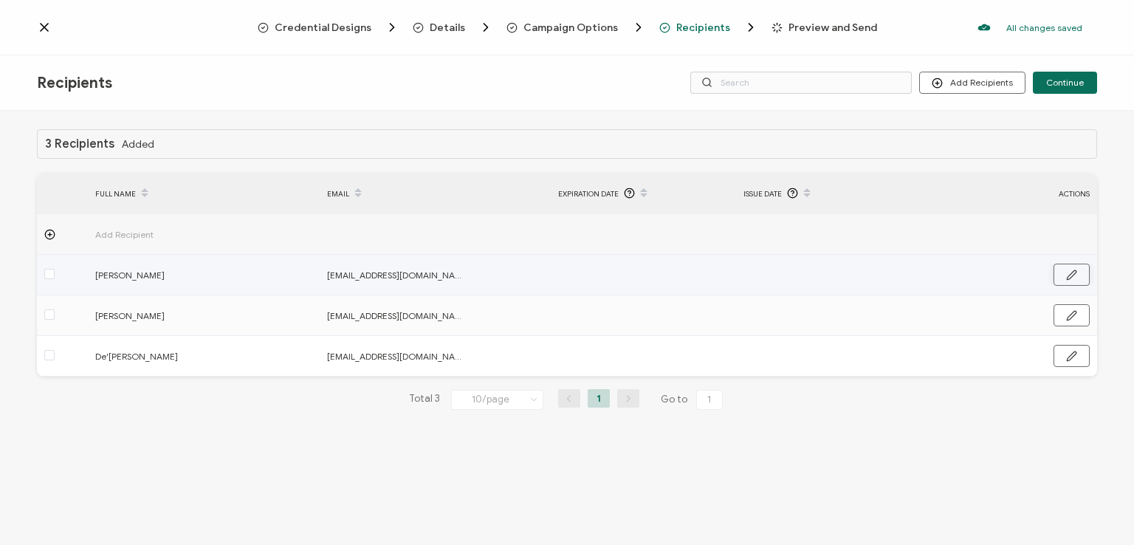
click at [1069, 275] on icon "button" at bounding box center [1071, 274] width 9 height 9
click at [131, 272] on input "[PERSON_NAME]" at bounding box center [159, 276] width 129 height 24
type input "[PERSON_NAME]"
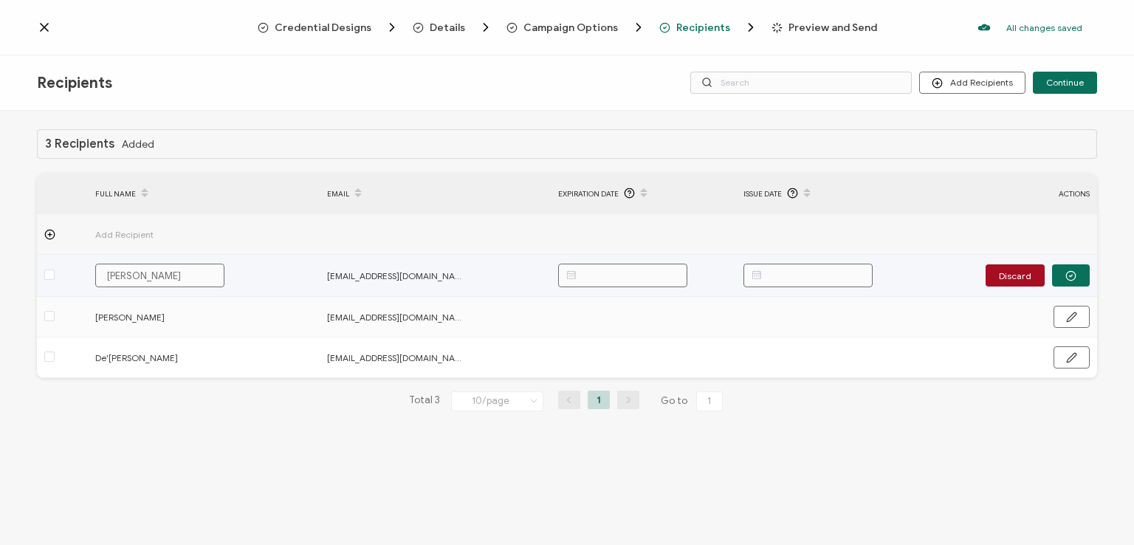
type input "[PERSON_NAME]"
click at [1072, 272] on icon "button" at bounding box center [1071, 275] width 11 height 11
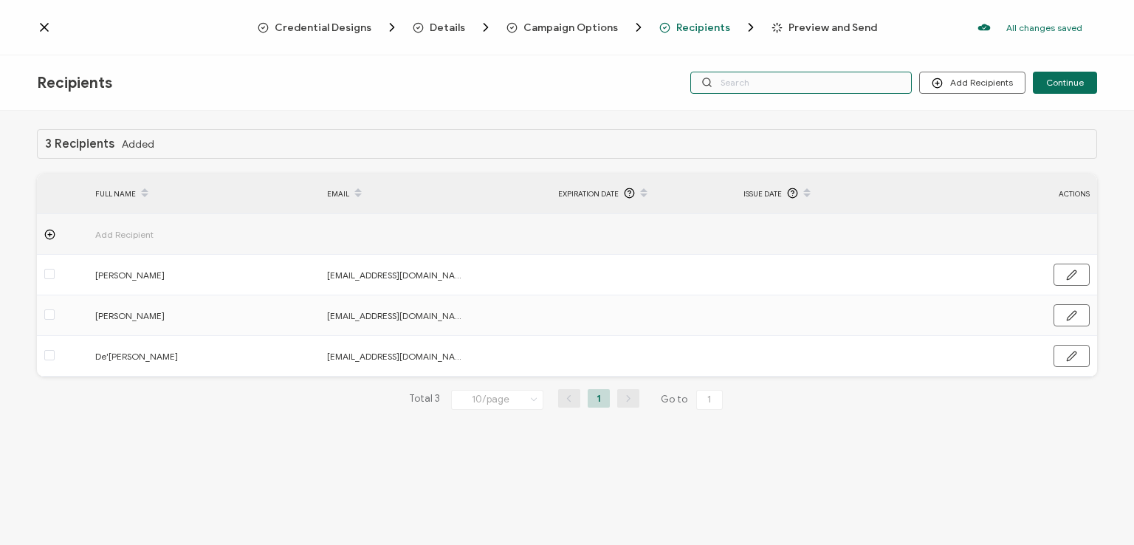
click at [825, 81] on input "text" at bounding box center [801, 83] width 222 height 22
click at [830, 55] on div "Recipients Add Recipients Upload Recipients Import From Recipients Import From …" at bounding box center [567, 82] width 1134 height 55
click at [1060, 82] on span "Continue" at bounding box center [1065, 82] width 38 height 9
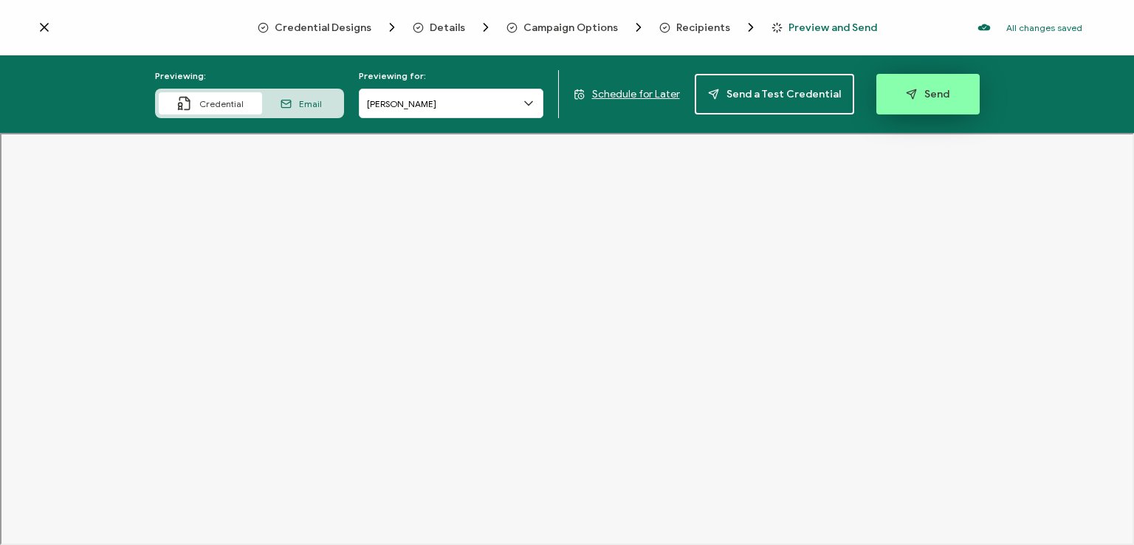
click at [918, 92] on span "Send" at bounding box center [928, 94] width 44 height 11
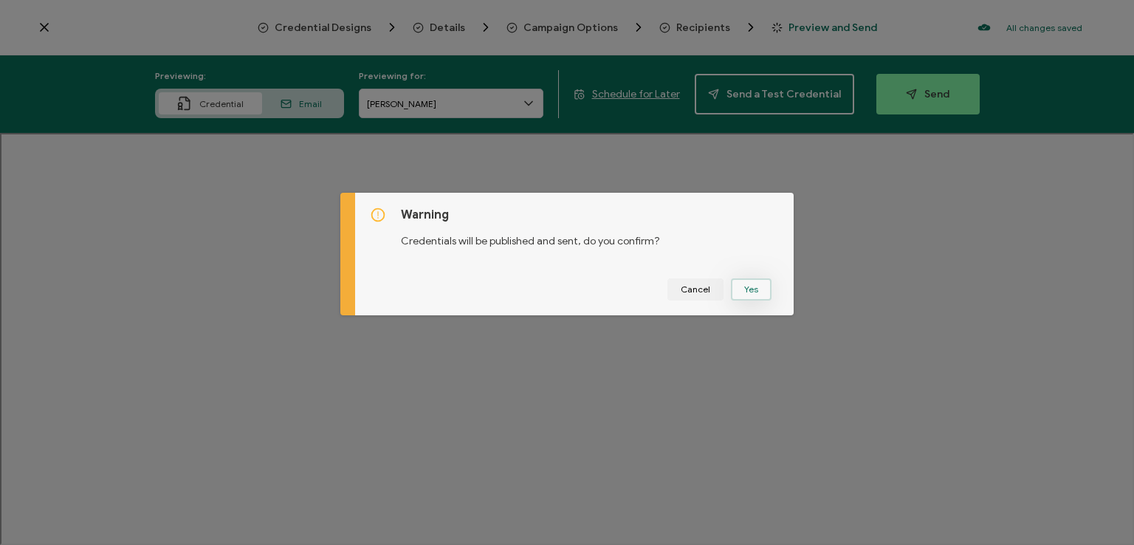
click at [749, 286] on button "Yes" at bounding box center [751, 289] width 41 height 22
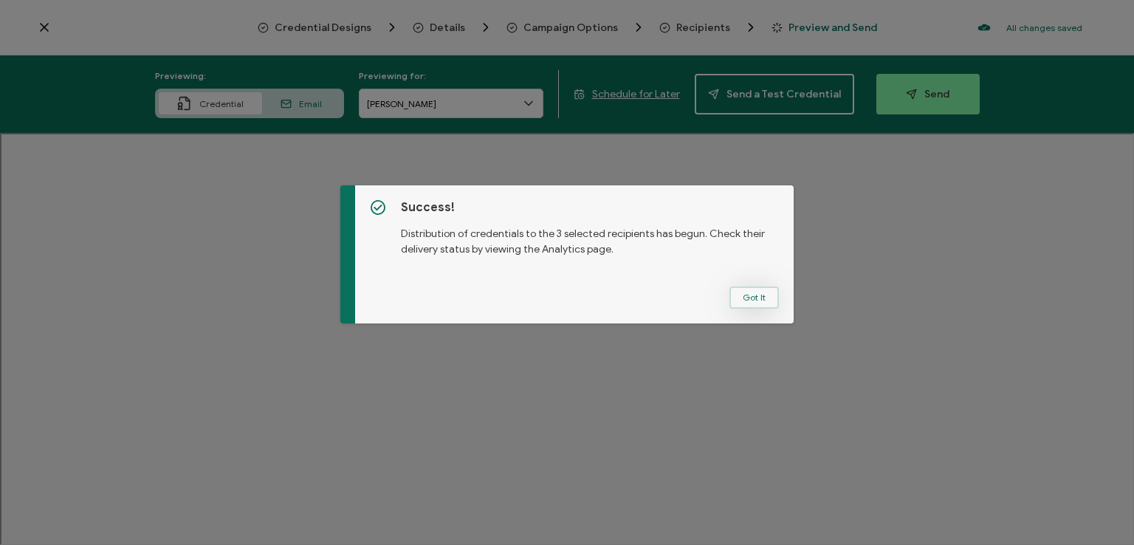
click at [747, 293] on button "Got It" at bounding box center [754, 298] width 49 height 22
